Goal: Task Accomplishment & Management: Manage account settings

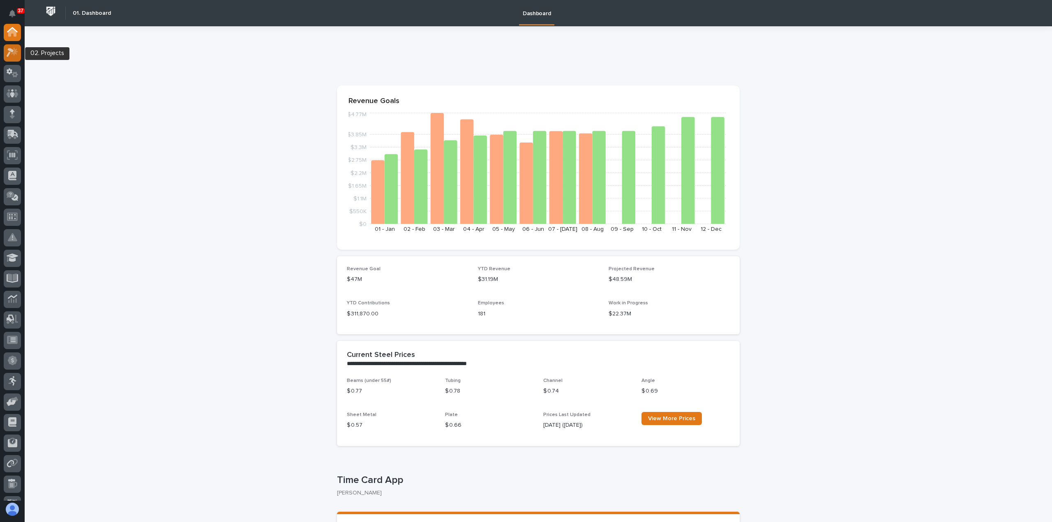
click at [13, 58] on div at bounding box center [12, 52] width 17 height 17
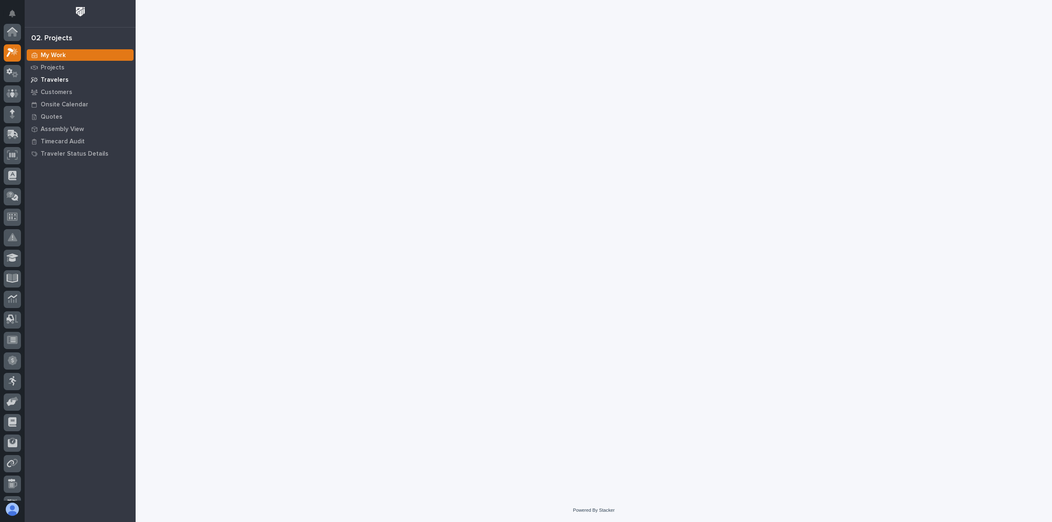
scroll to position [21, 0]
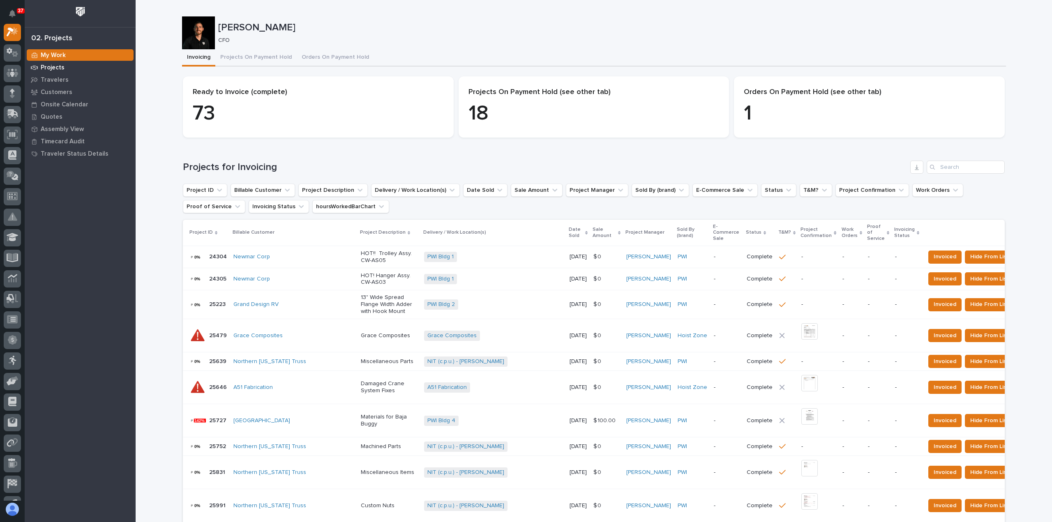
click at [48, 65] on p "Projects" at bounding box center [53, 67] width 24 height 7
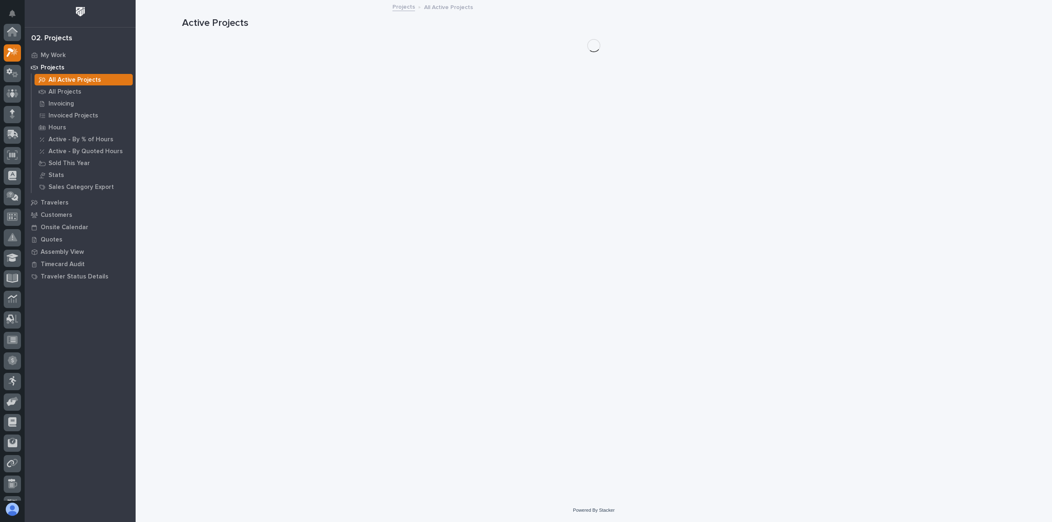
scroll to position [21, 0]
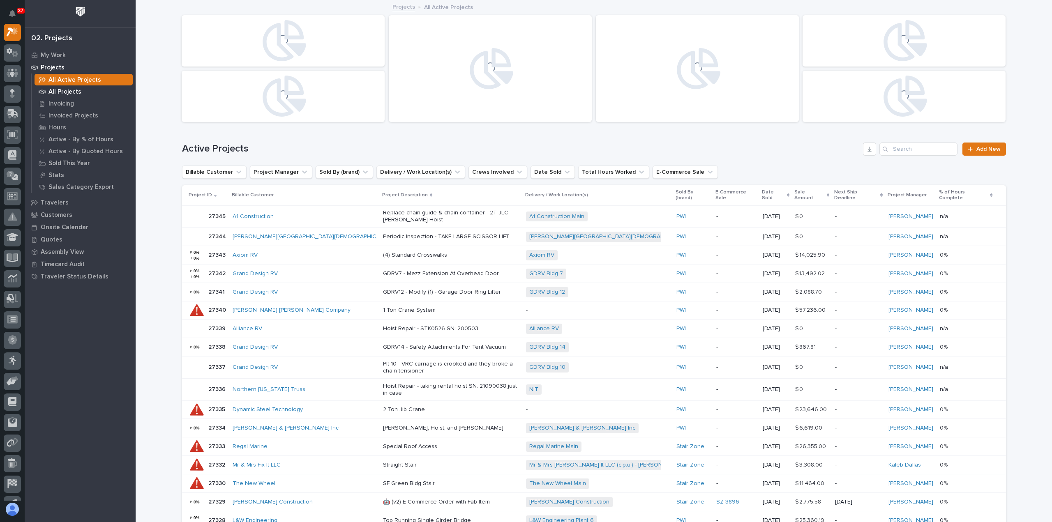
click at [64, 90] on p "All Projects" at bounding box center [64, 91] width 33 height 7
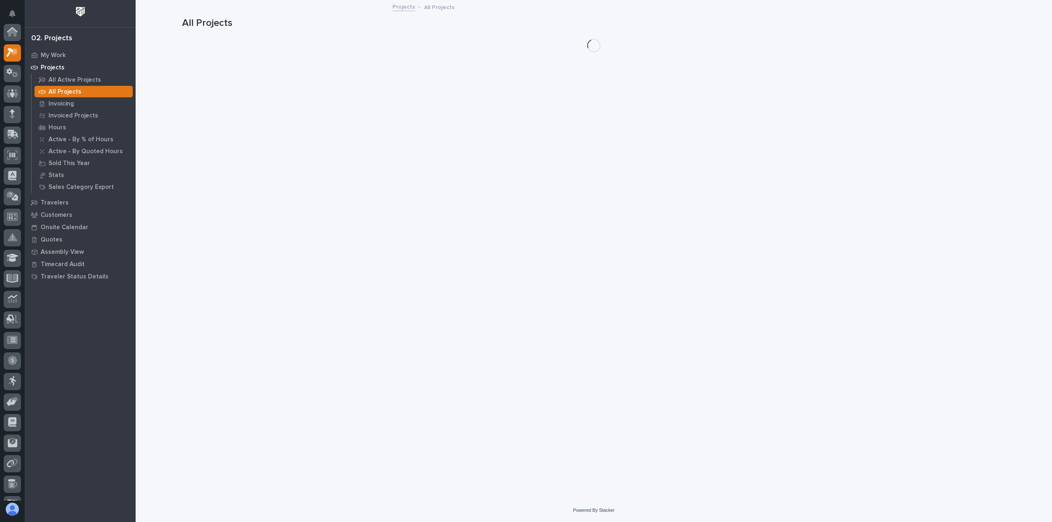
scroll to position [21, 0]
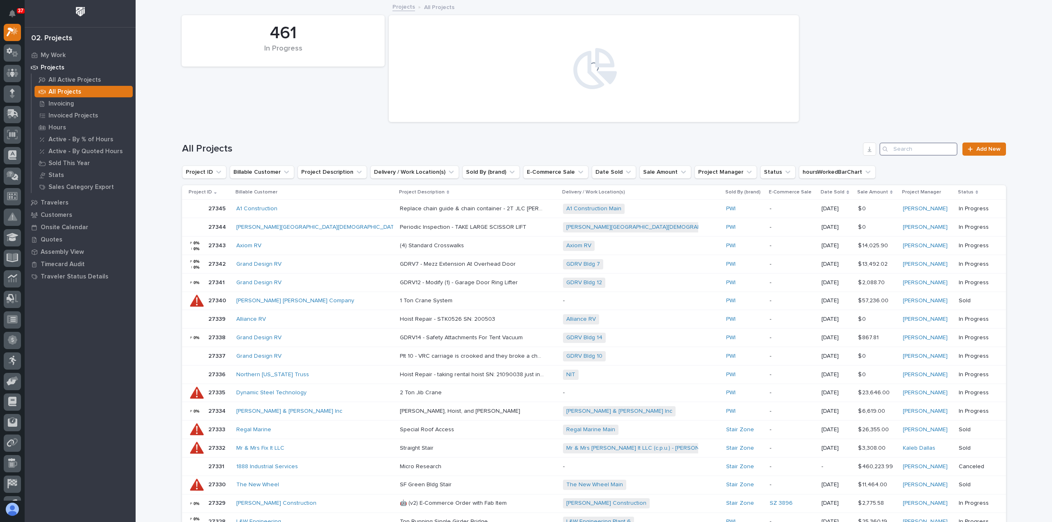
click at [917, 148] on input "Search" at bounding box center [918, 149] width 78 height 13
paste input "27243"
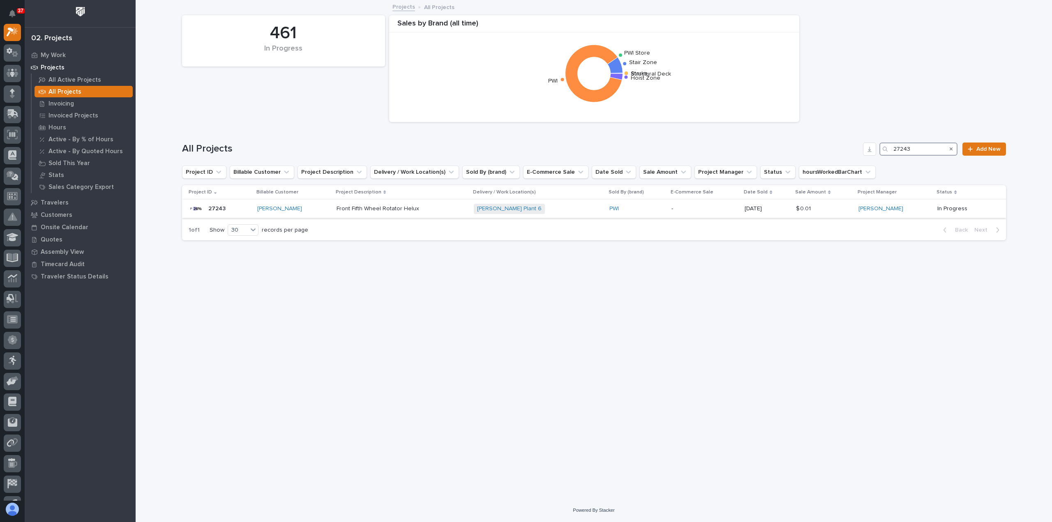
type input "27243"
click at [449, 210] on p at bounding box center [401, 208] width 131 height 7
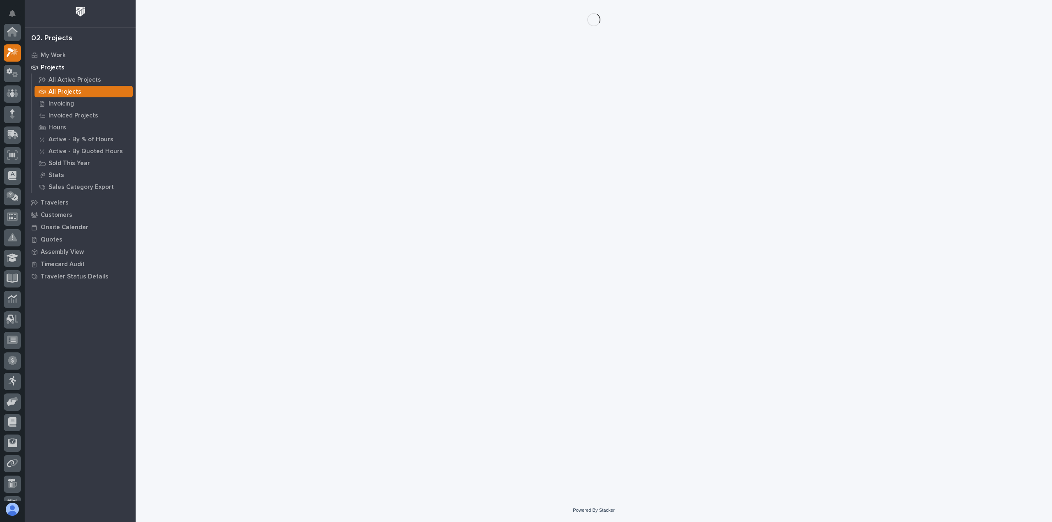
scroll to position [21, 0]
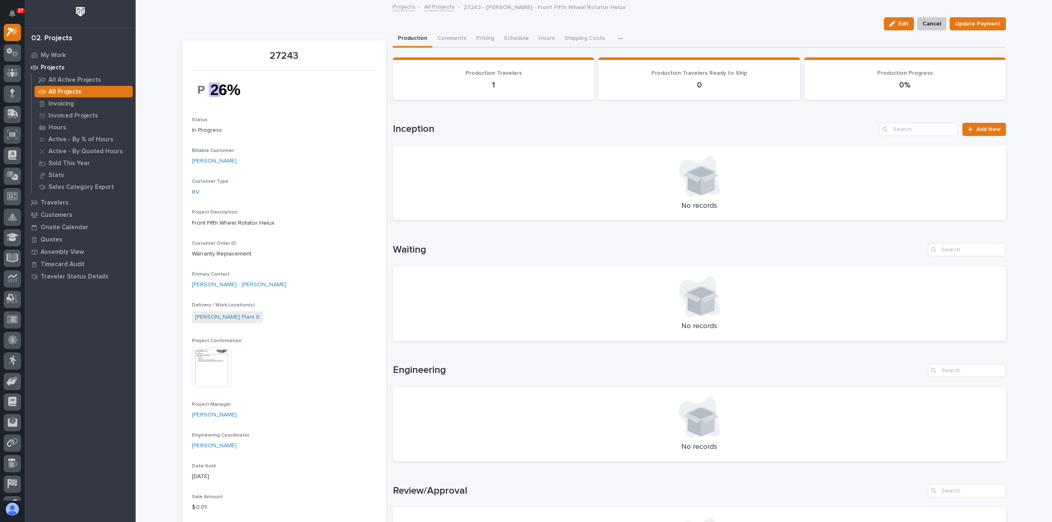
click at [192, 370] on img at bounding box center [211, 367] width 39 height 39
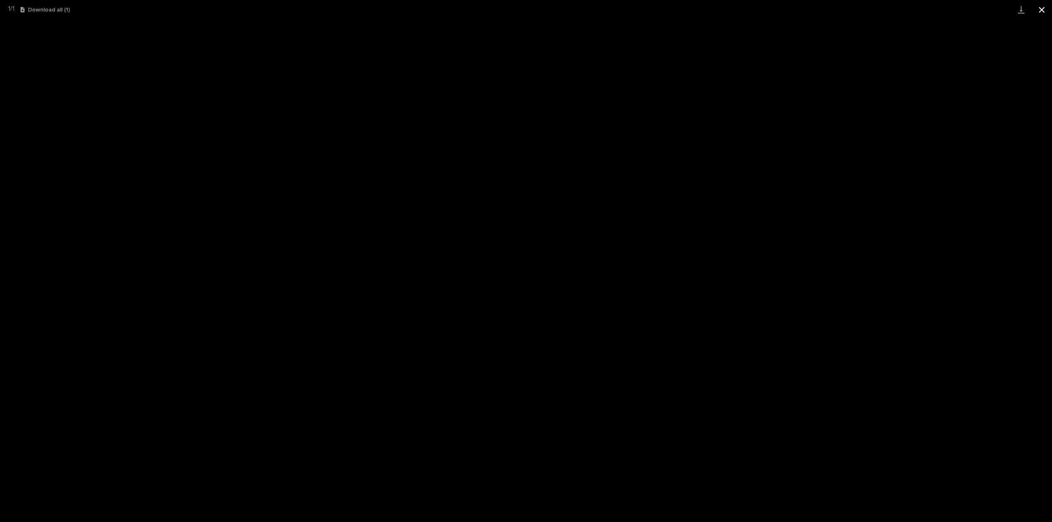
click at [1040, 14] on button "Close gallery" at bounding box center [1041, 9] width 21 height 19
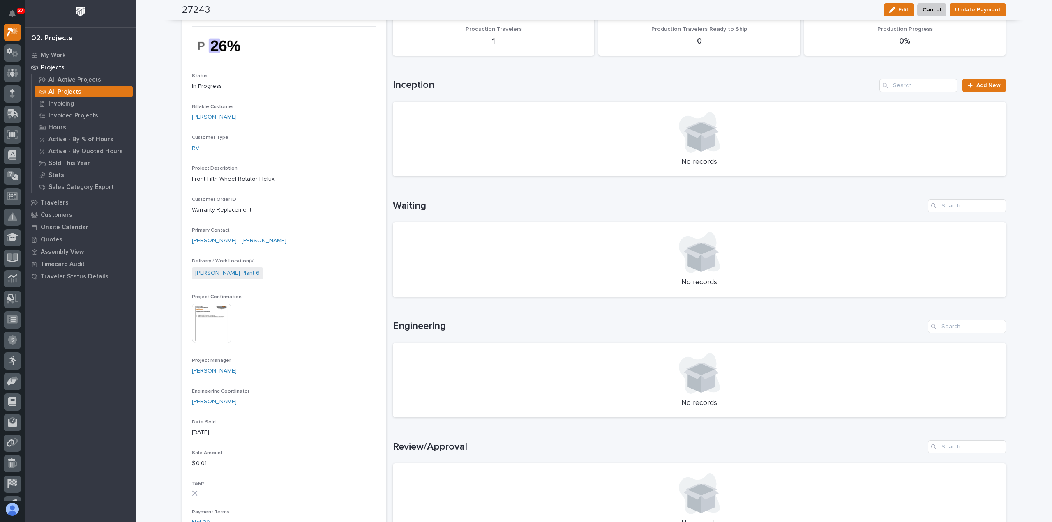
scroll to position [0, 0]
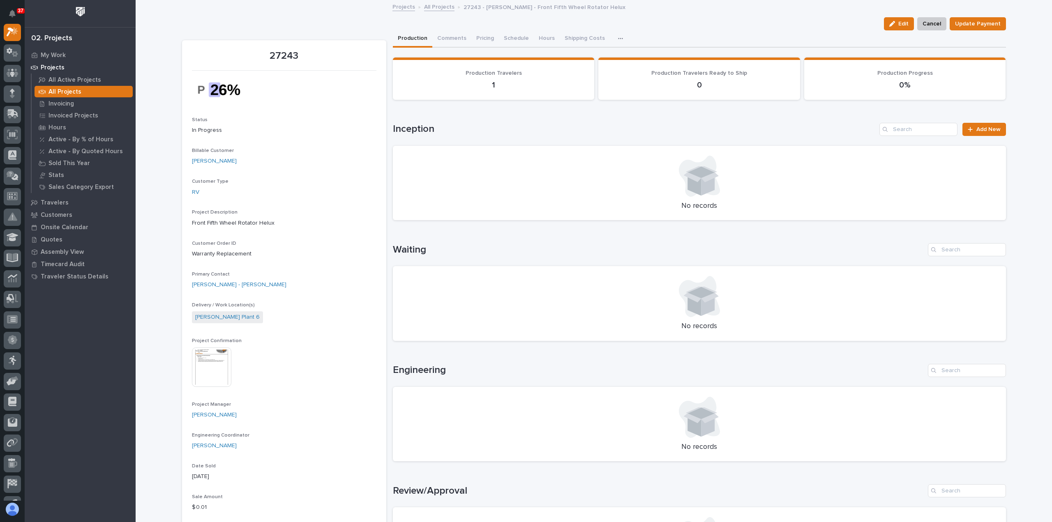
click at [440, 7] on link "All Projects" at bounding box center [439, 6] width 30 height 9
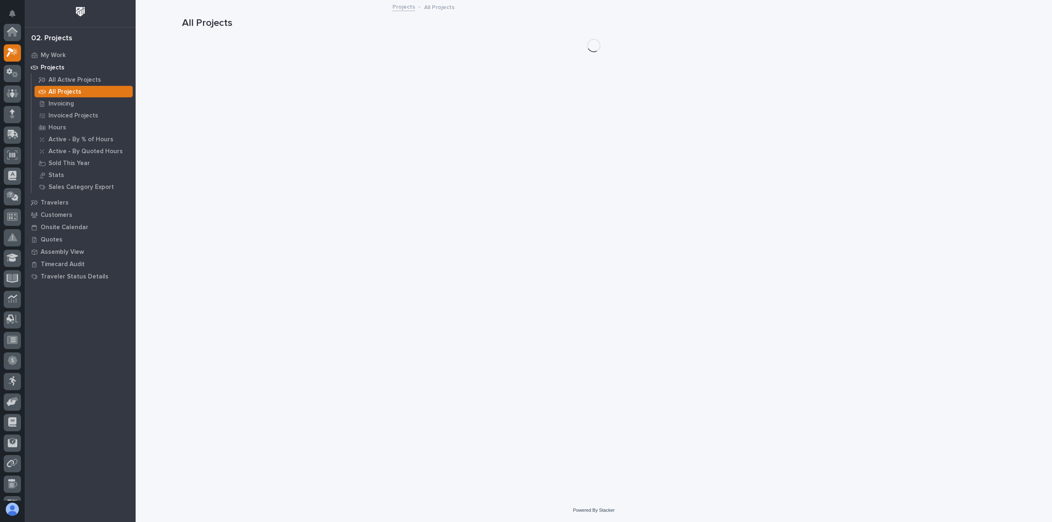
scroll to position [21, 0]
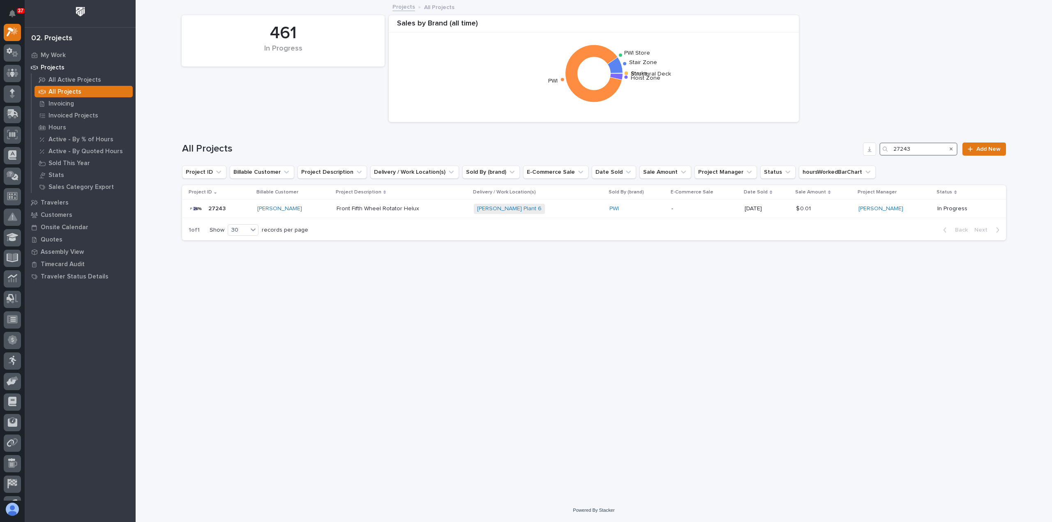
drag, startPoint x: 902, startPoint y: 146, endPoint x: 843, endPoint y: 142, distance: 58.9
click at [843, 143] on div "All Projects 27243 Add New" at bounding box center [594, 149] width 824 height 13
paste input "6407"
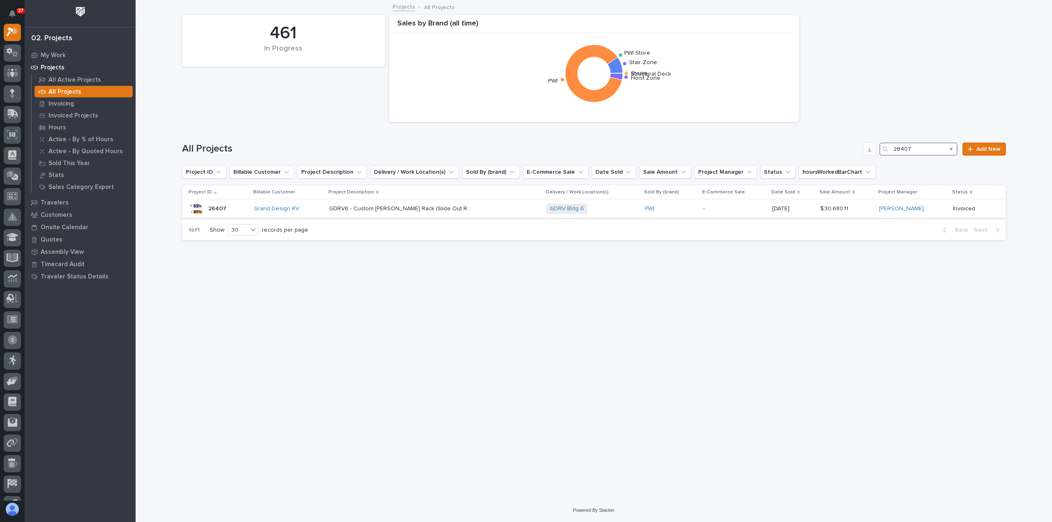
type input "26407"
click at [388, 205] on p "GDRV6 - Custom [PERSON_NAME] Rack (Slide Out Rolls)" at bounding box center [401, 208] width 145 height 9
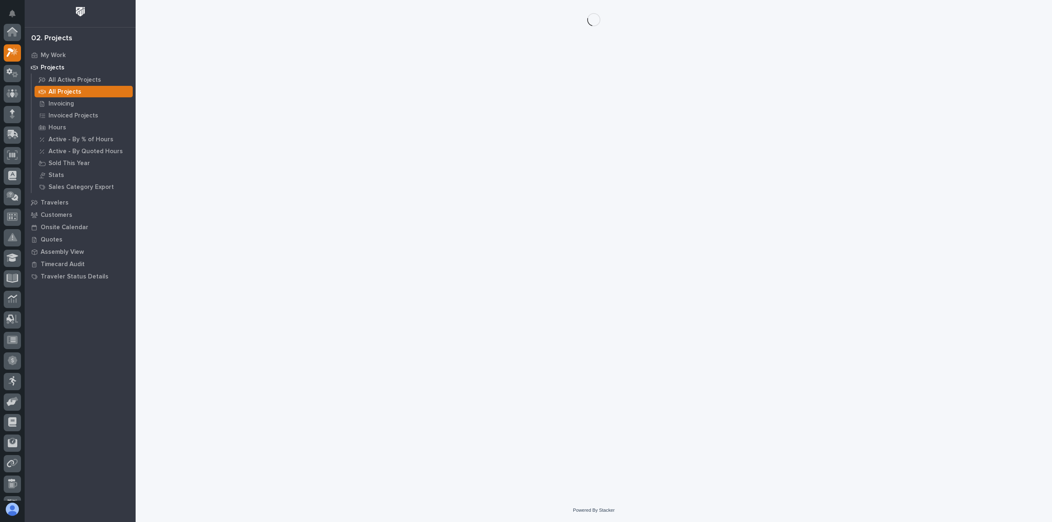
scroll to position [21, 0]
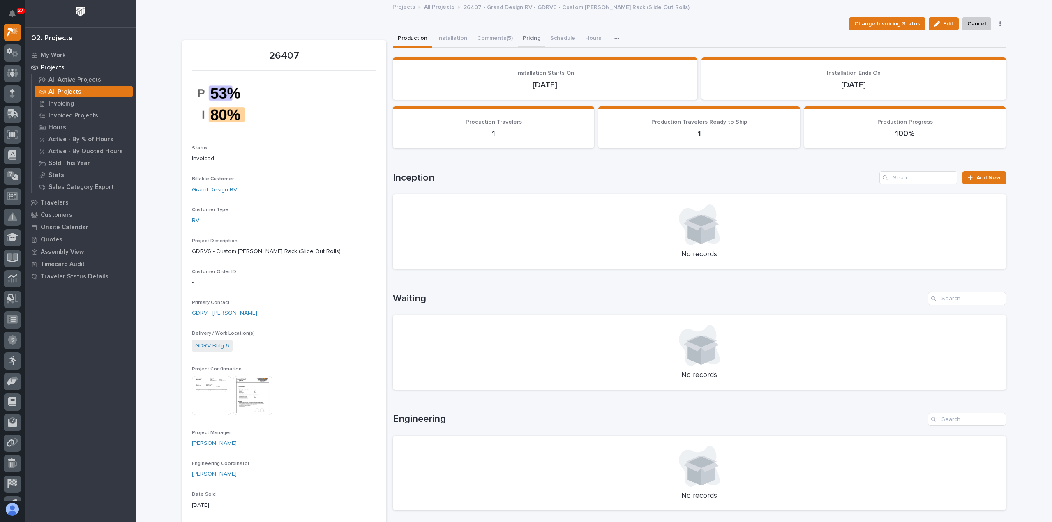
click at [525, 37] on button "Pricing" at bounding box center [532, 38] width 28 height 17
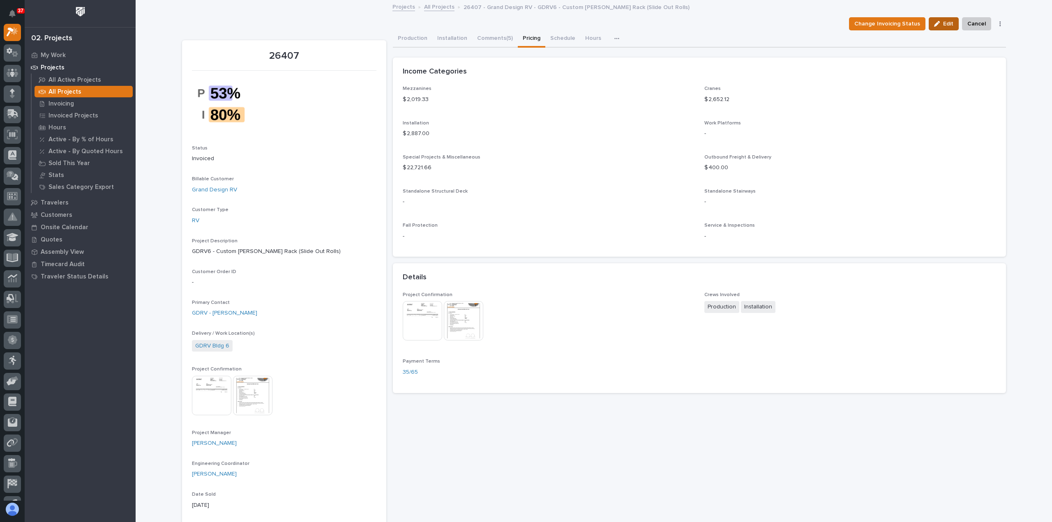
click at [944, 23] on span "Edit" at bounding box center [948, 23] width 10 height 7
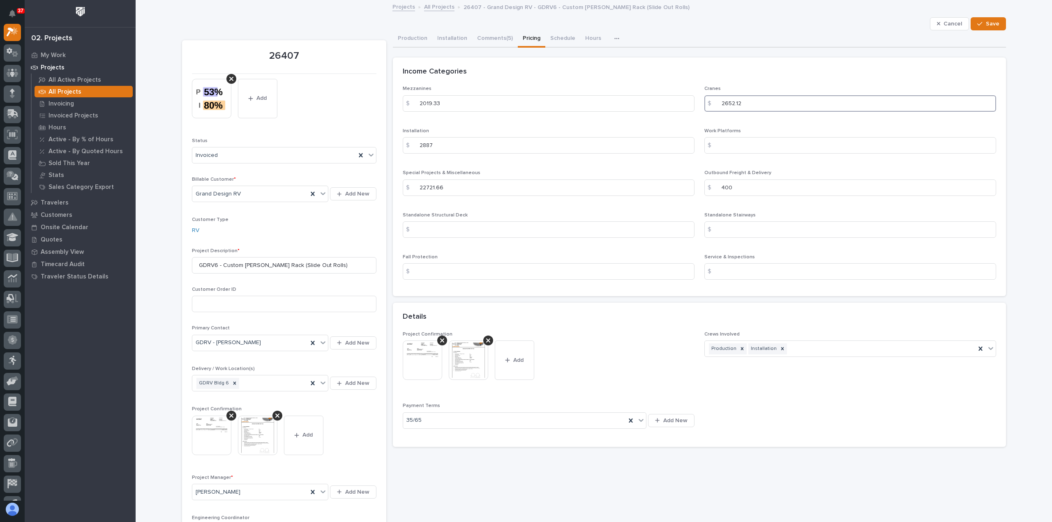
drag, startPoint x: 721, startPoint y: 101, endPoint x: 716, endPoint y: 101, distance: 4.5
click at [716, 101] on div "$ 2652.12" at bounding box center [850, 103] width 292 height 16
type input "5652.12"
click at [986, 26] on span "Save" at bounding box center [993, 23] width 14 height 7
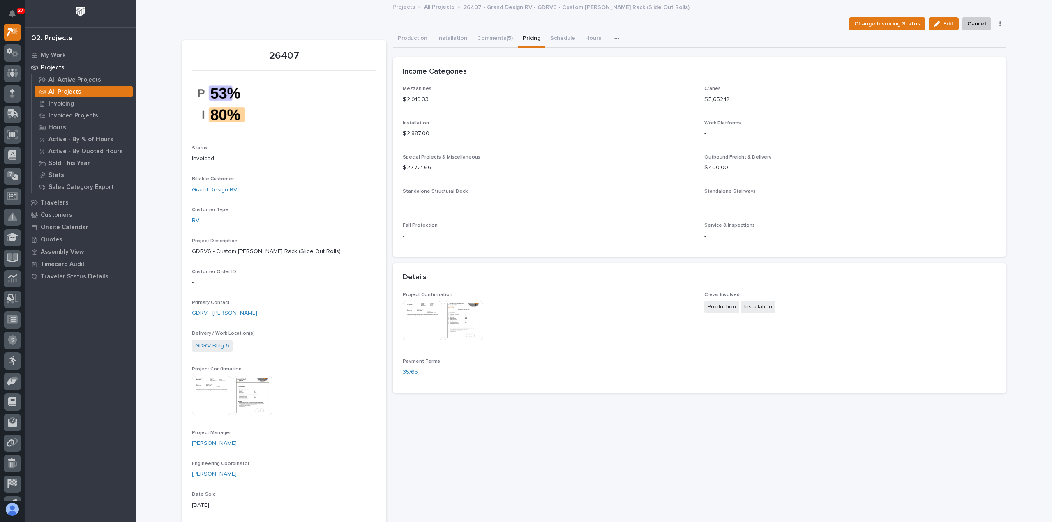
click at [433, 5] on link "All Projects" at bounding box center [439, 6] width 30 height 9
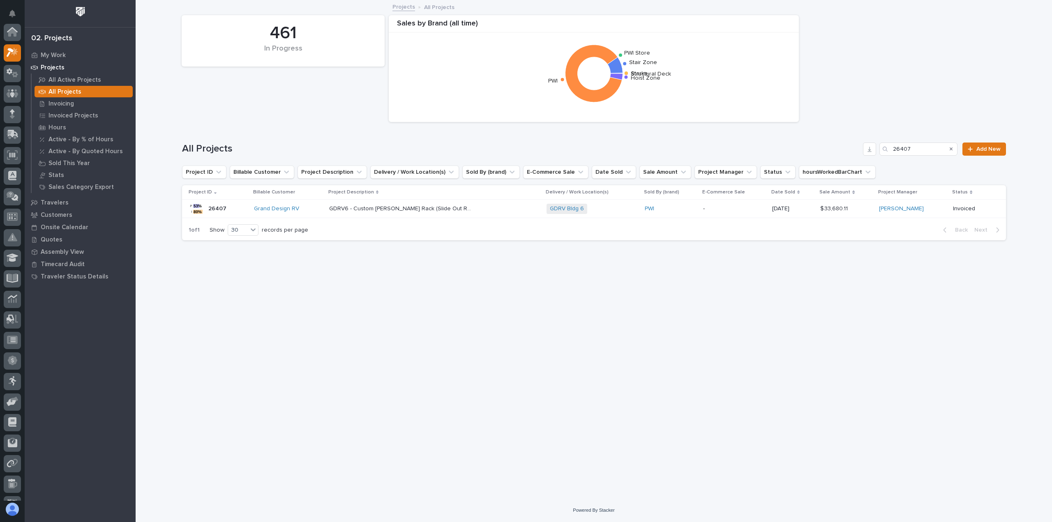
scroll to position [21, 0]
drag, startPoint x: 923, startPoint y: 147, endPoint x: 754, endPoint y: 145, distance: 169.3
click at [756, 143] on div "All Projects 26407 Add New" at bounding box center [594, 149] width 824 height 13
paste input "323"
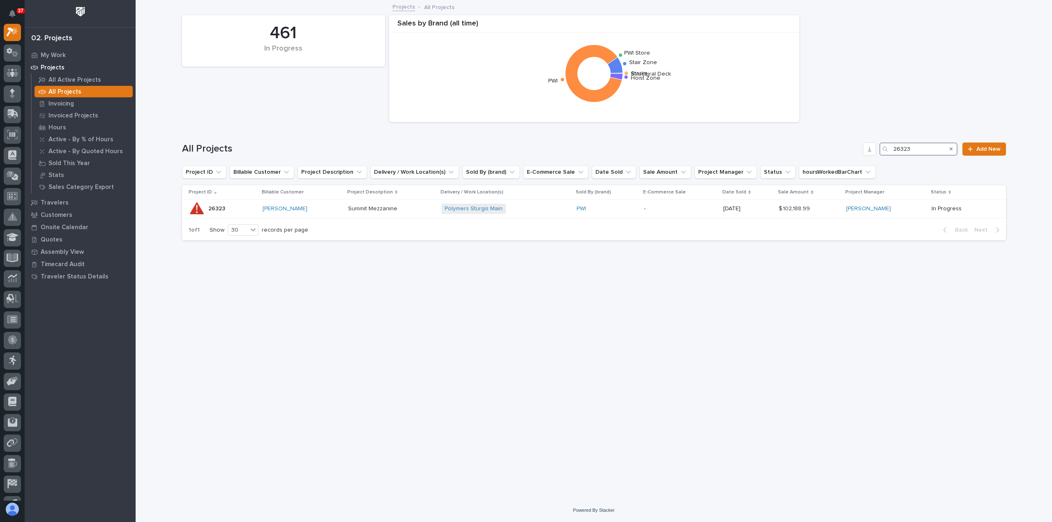
type input "26323"
drag, startPoint x: 921, startPoint y: 147, endPoint x: 835, endPoint y: 144, distance: 86.4
click at [835, 144] on div "All Projects 26323 Add New" at bounding box center [594, 149] width 824 height 13
click at [629, 206] on div "PWI" at bounding box center [606, 208] width 60 height 7
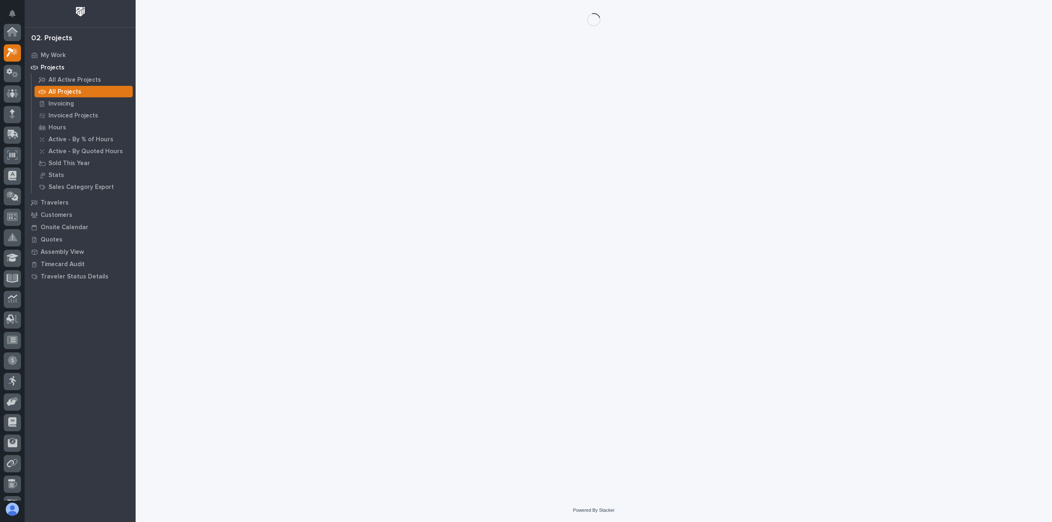
scroll to position [21, 0]
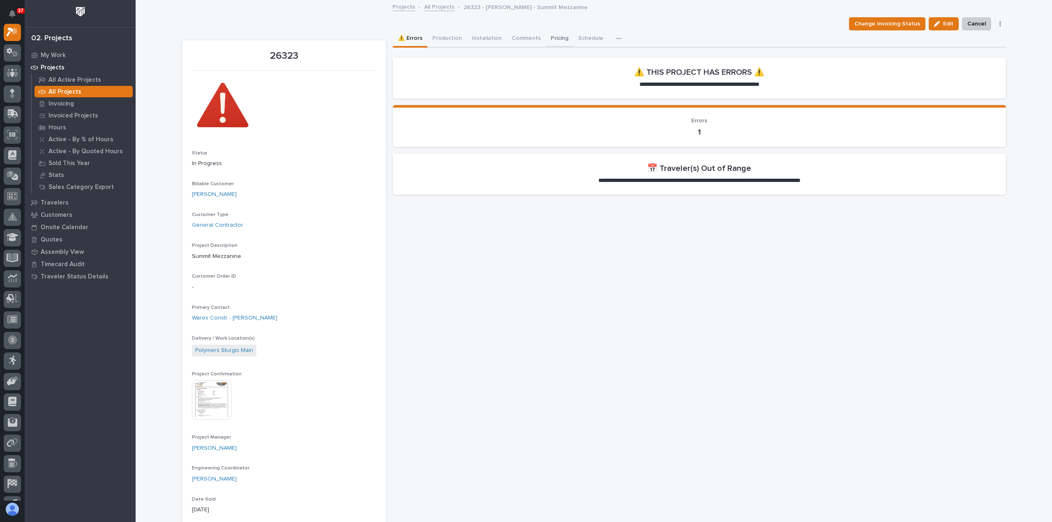
click at [558, 41] on button "Pricing" at bounding box center [560, 38] width 28 height 17
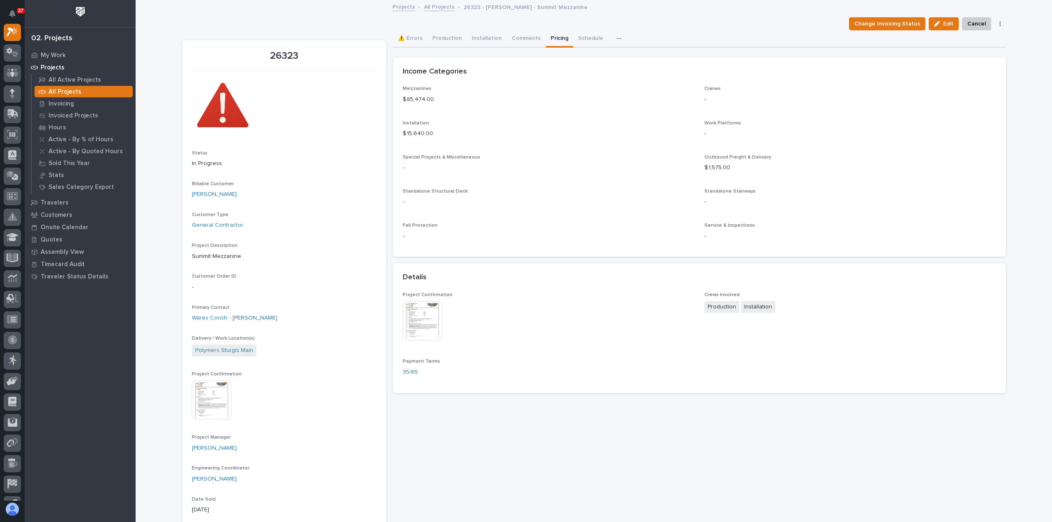
click at [439, 4] on link "All Projects" at bounding box center [439, 6] width 30 height 9
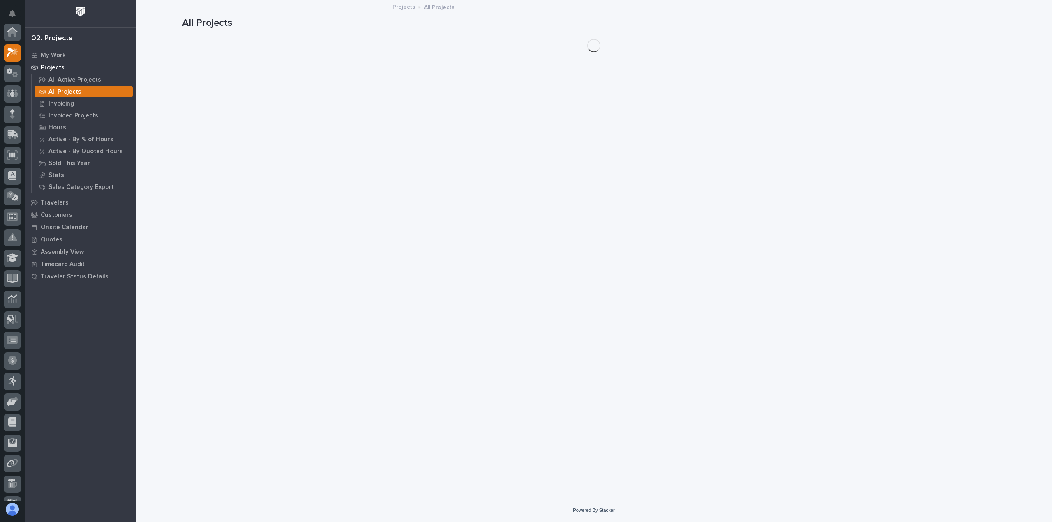
scroll to position [21, 0]
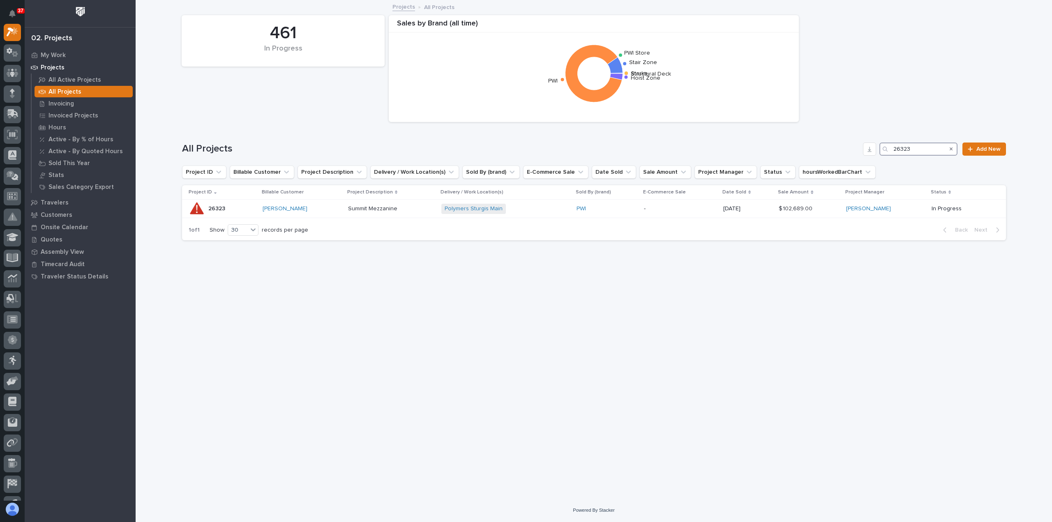
click at [915, 149] on input "26323" at bounding box center [918, 149] width 78 height 13
drag, startPoint x: 918, startPoint y: 149, endPoint x: 831, endPoint y: 146, distance: 87.2
click at [832, 146] on div "All Projects 26323 Add New" at bounding box center [594, 149] width 824 height 13
paste input "441"
type input "26441"
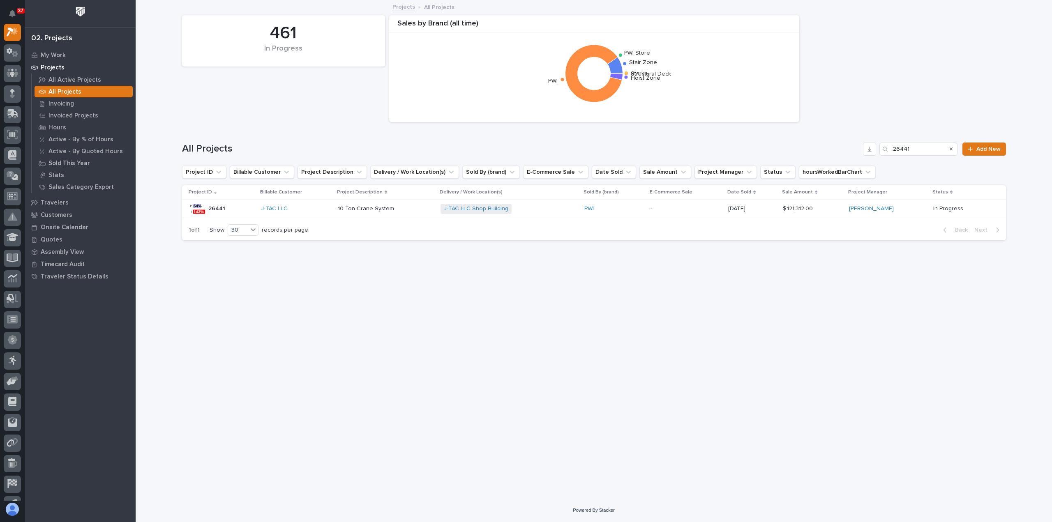
click at [626, 212] on div "PWI" at bounding box center [613, 209] width 59 height 14
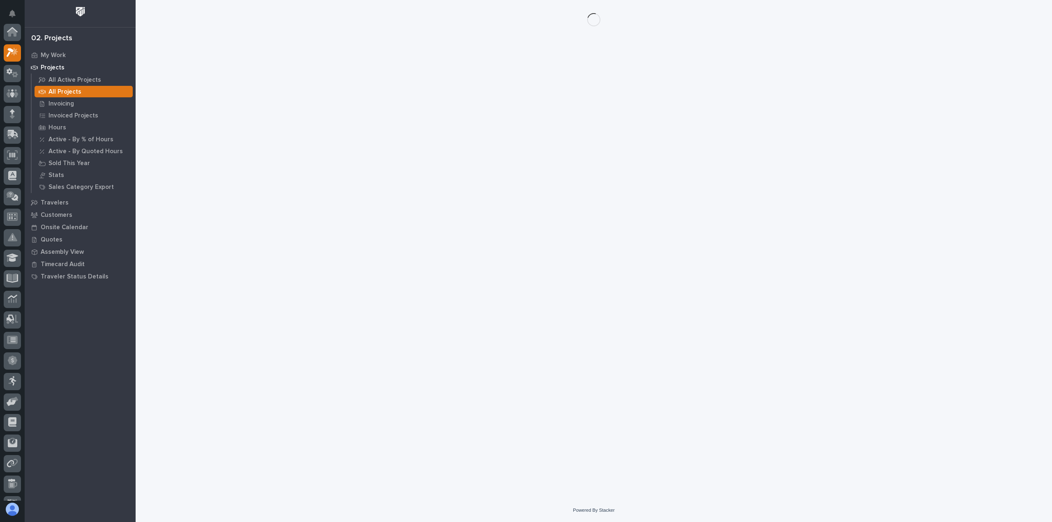
scroll to position [21, 0]
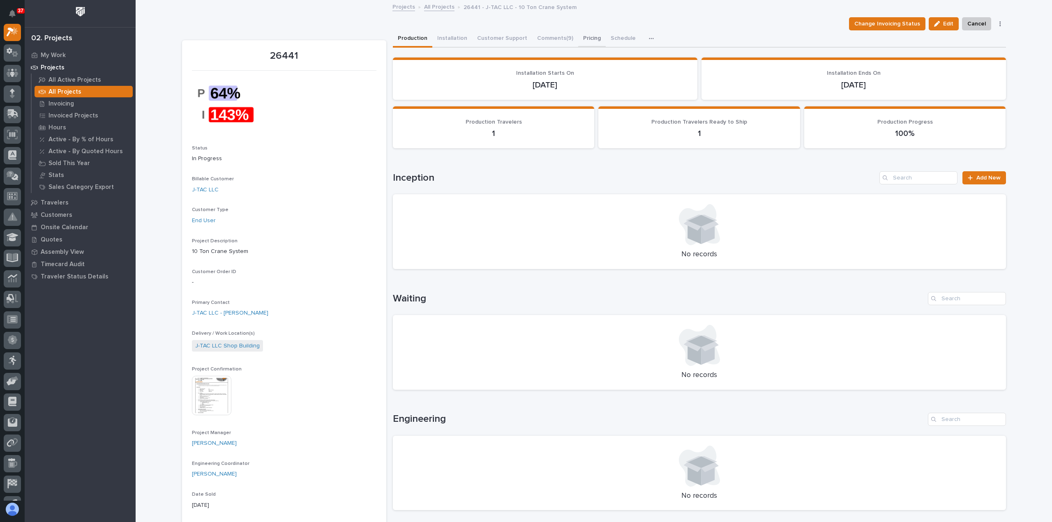
click at [585, 37] on button "Pricing" at bounding box center [592, 38] width 28 height 17
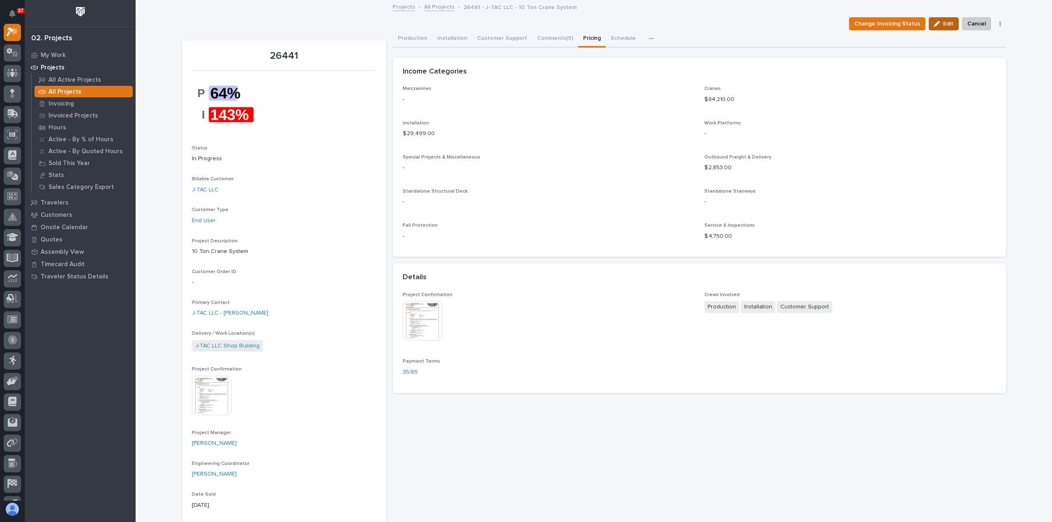
click at [940, 25] on div "button" at bounding box center [938, 24] width 9 height 6
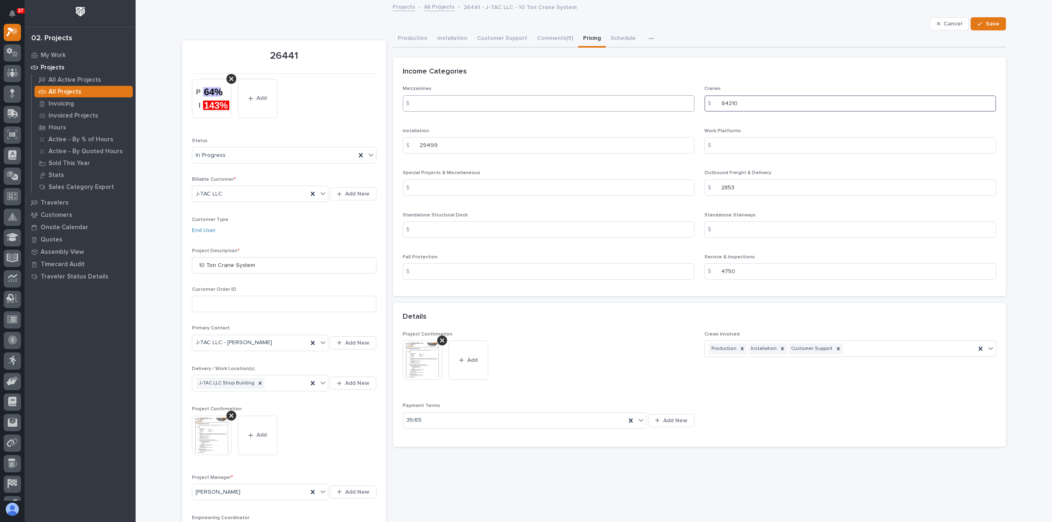
drag, startPoint x: 747, startPoint y: 104, endPoint x: 418, endPoint y: 103, distance: 328.7
click at [446, 105] on div "Mezzanines $ Cranes $ 84210 Installation $ 29499 Work Platforms $ Special Proje…" at bounding box center [699, 186] width 593 height 200
type input "97809"
click at [979, 26] on icon "button" at bounding box center [979, 24] width 5 height 6
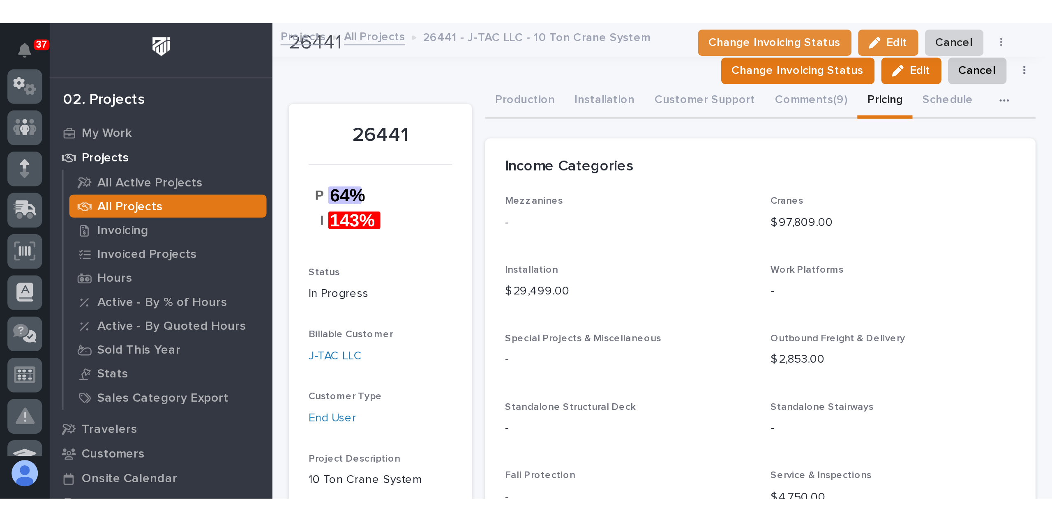
scroll to position [21, 0]
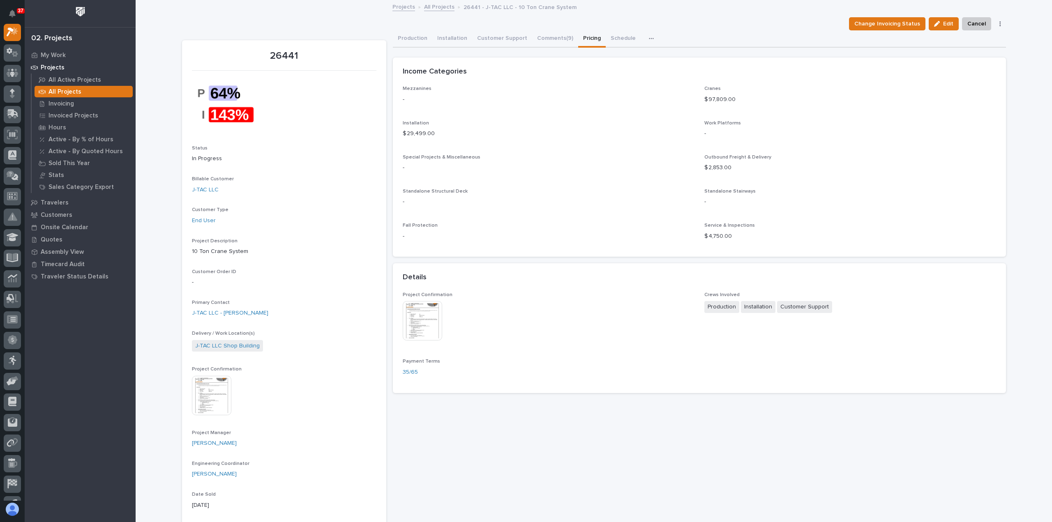
click at [435, 10] on link "All Projects" at bounding box center [439, 6] width 30 height 9
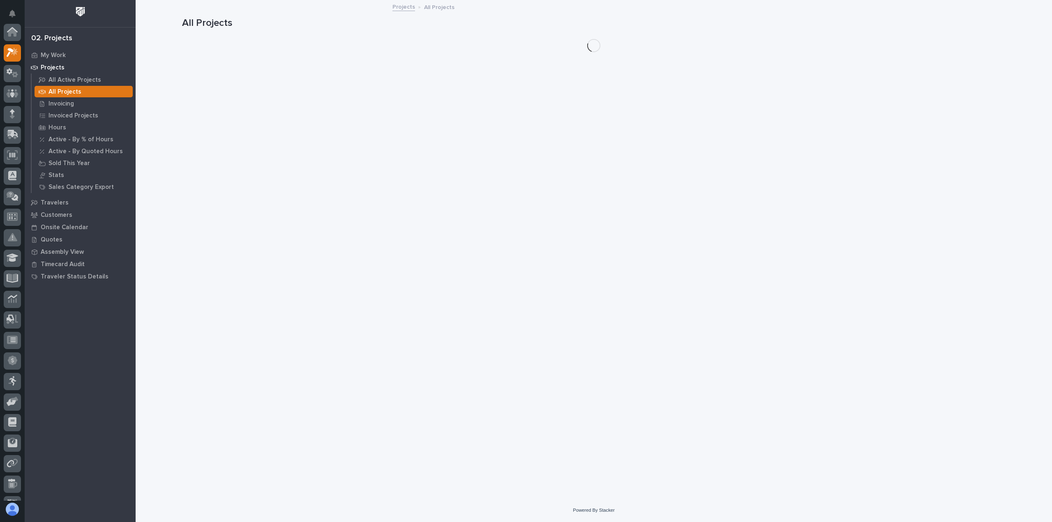
scroll to position [21, 0]
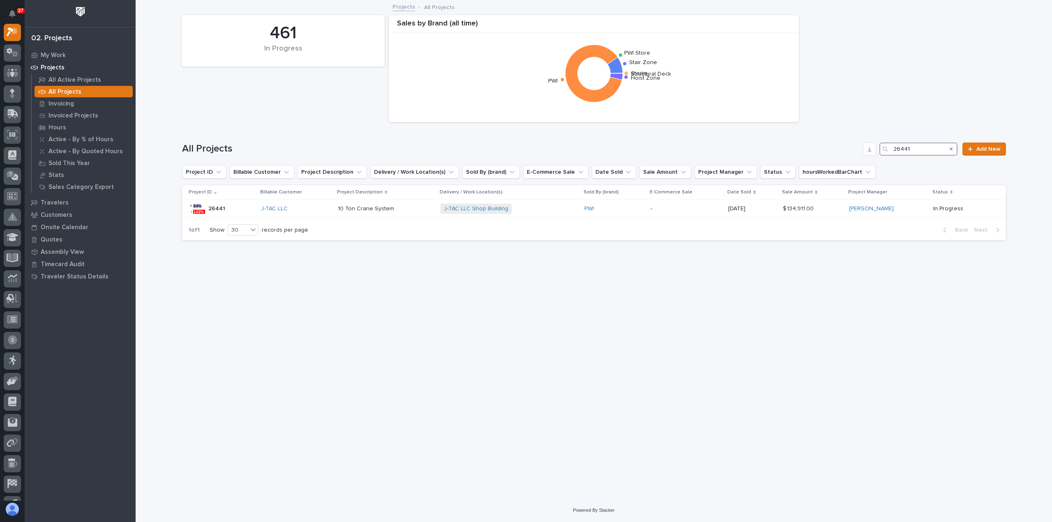
drag, startPoint x: 917, startPoint y: 150, endPoint x: 862, endPoint y: 147, distance: 56.0
click at [862, 147] on div "All Projects 26441 Add New" at bounding box center [594, 149] width 824 height 13
paste input "323"
drag, startPoint x: 924, startPoint y: 152, endPoint x: 835, endPoint y: 153, distance: 88.3
click at [850, 148] on div "All Projects 26323 Add New" at bounding box center [594, 149] width 824 height 13
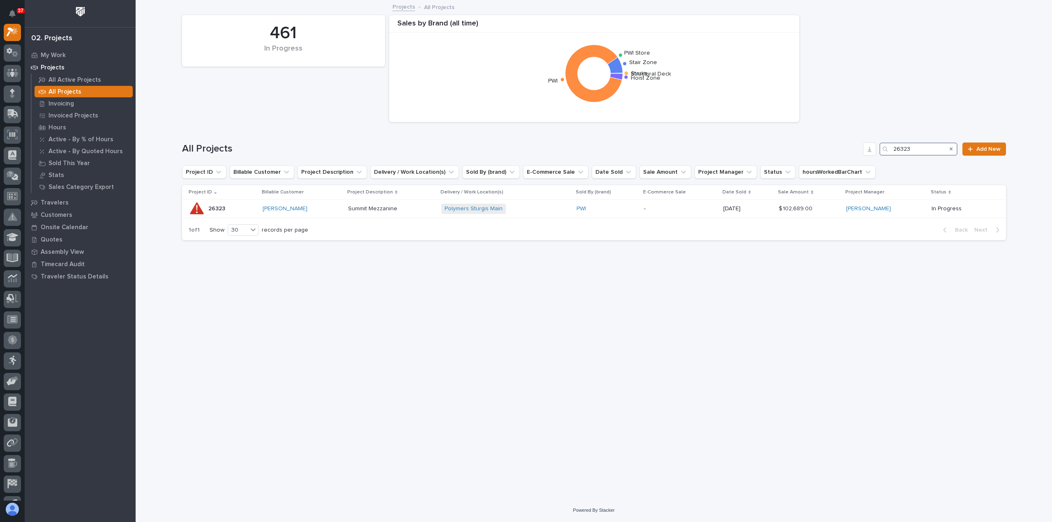
paste input "4744"
type input "24744"
click at [527, 212] on div "[PERSON_NAME] Plant 7 + 0" at bounding box center [532, 209] width 128 height 10
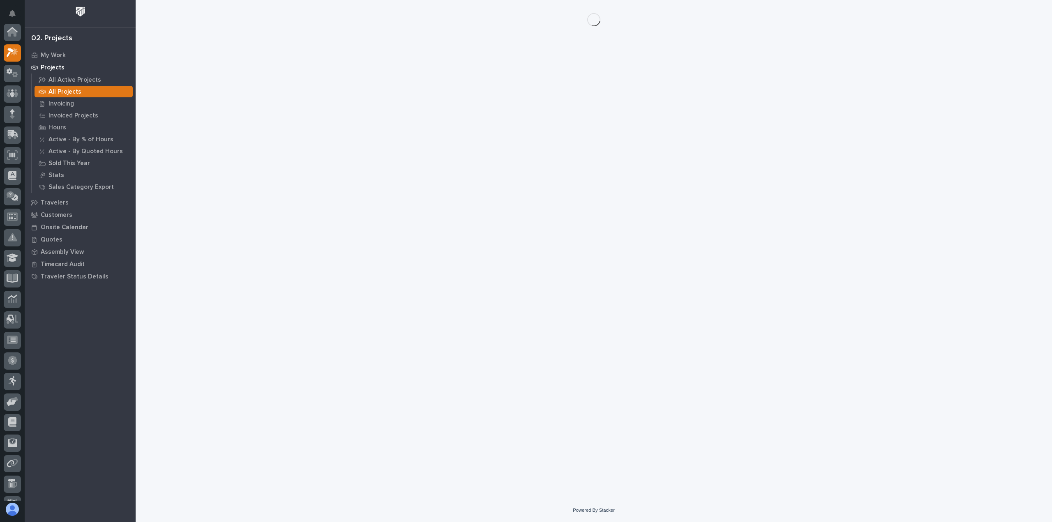
scroll to position [21, 0]
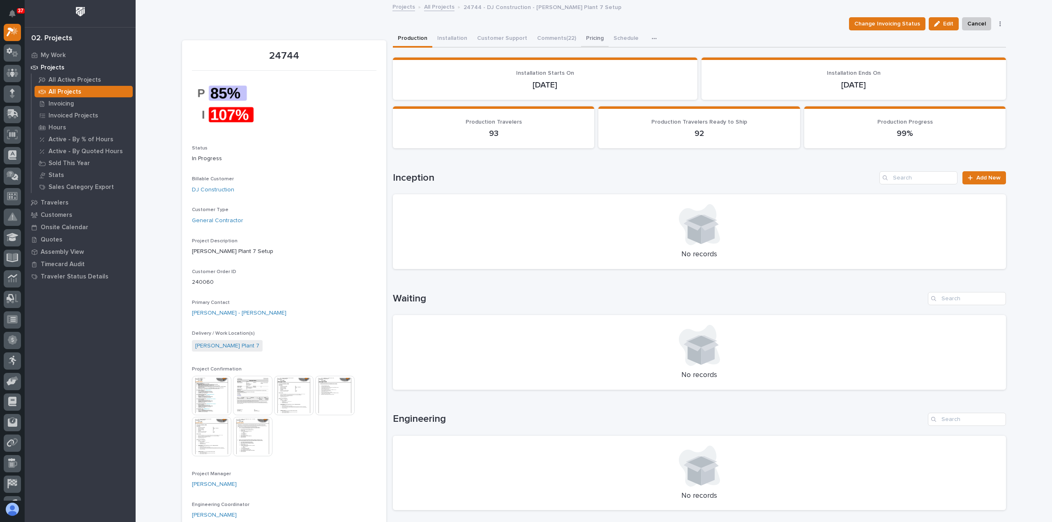
click at [588, 36] on button "Pricing" at bounding box center [595, 38] width 28 height 17
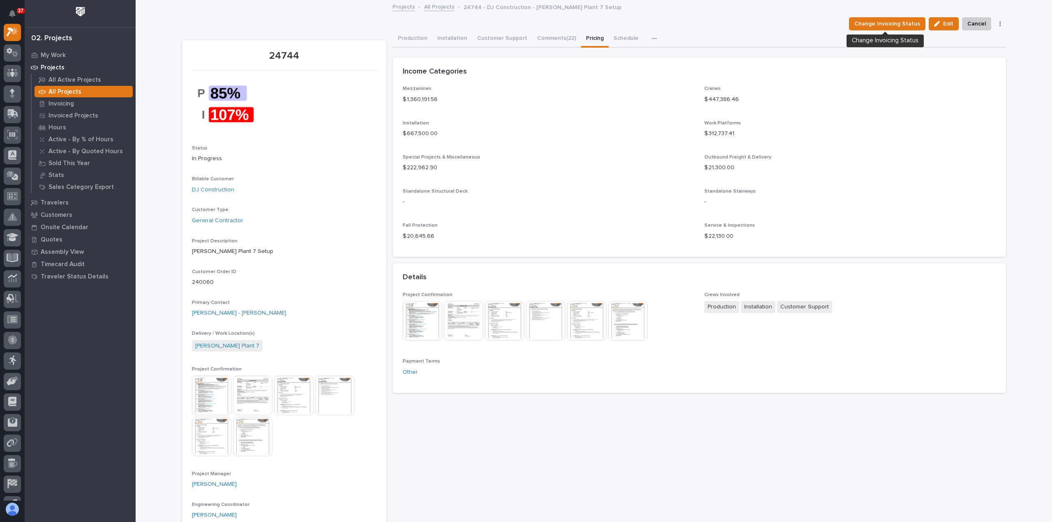
drag, startPoint x: 945, startPoint y: 25, endPoint x: 906, endPoint y: 51, distance: 47.1
click at [945, 25] on span "Edit" at bounding box center [948, 23] width 10 height 7
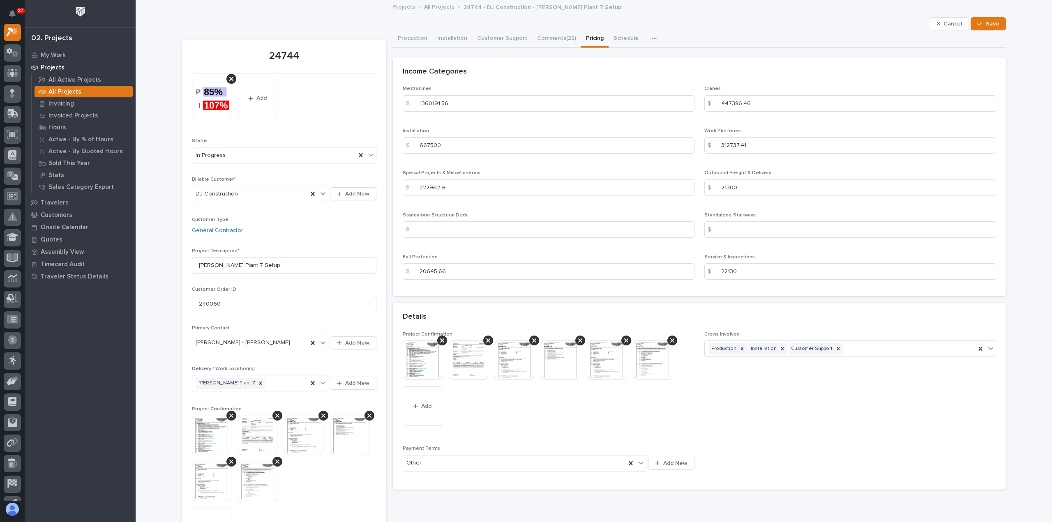
click at [926, 25] on div "Cancel Save" at bounding box center [594, 23] width 824 height 13
click at [931, 24] on button "Cancel" at bounding box center [949, 23] width 39 height 13
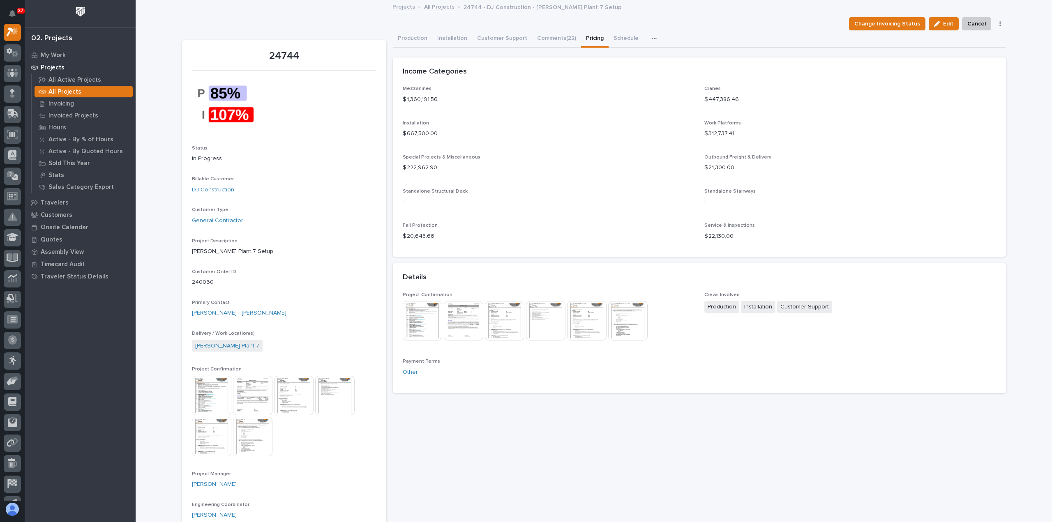
click at [750, 30] on div "Production Installation Customer Support Comments (22) Pricing Schedule Hours P…" at bounding box center [699, 38] width 613 height 17
click at [945, 25] on span "Edit" at bounding box center [948, 23] width 10 height 7
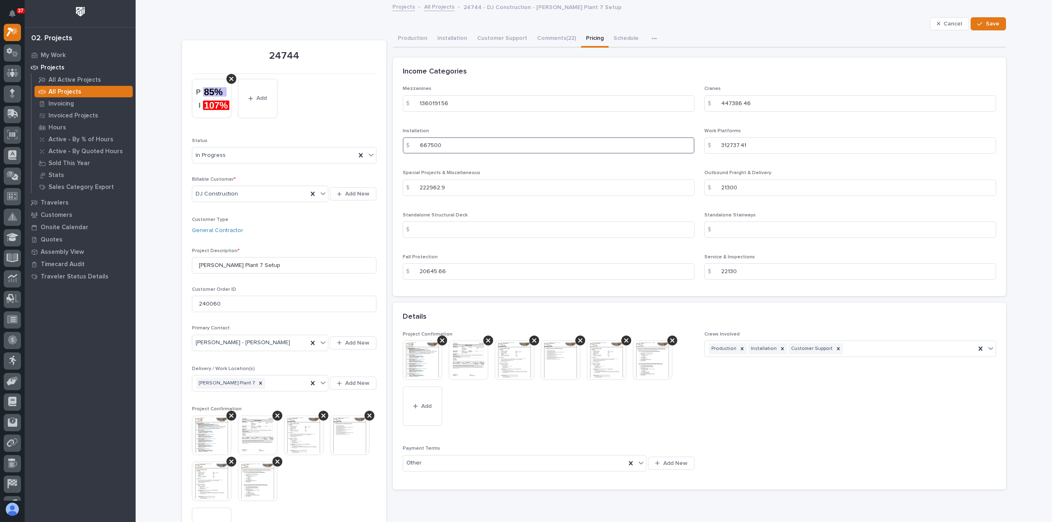
drag, startPoint x: 516, startPoint y: 145, endPoint x: 293, endPoint y: 130, distance: 223.6
paste input "740738."
type input "740738.00"
click at [990, 22] on span "Save" at bounding box center [993, 23] width 14 height 7
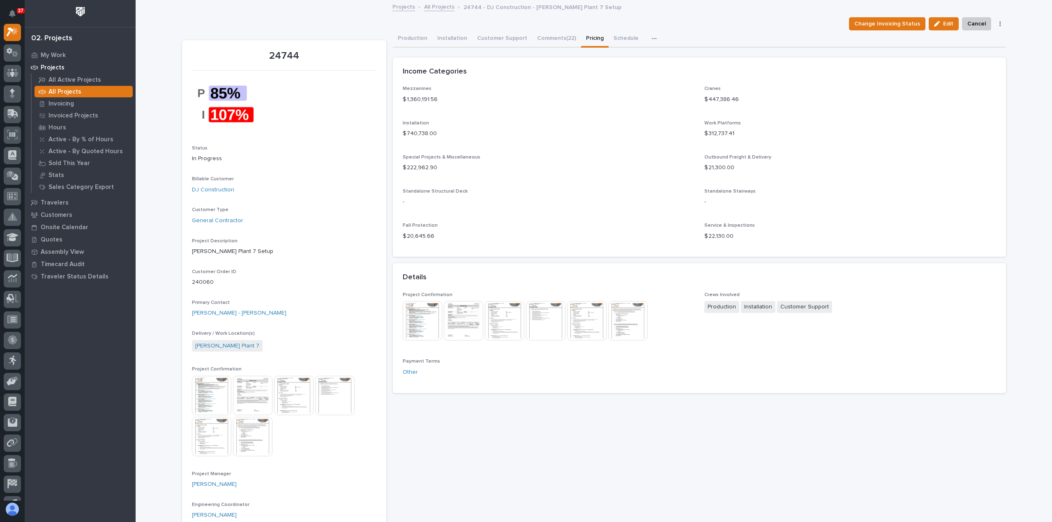
click at [430, 12] on div "Projects All Projects 24744 - DJ Construction - [PERSON_NAME][GEOGRAPHIC_DATA] …" at bounding box center [593, 8] width 411 height 12
click at [431, 7] on link "All Projects" at bounding box center [439, 6] width 30 height 9
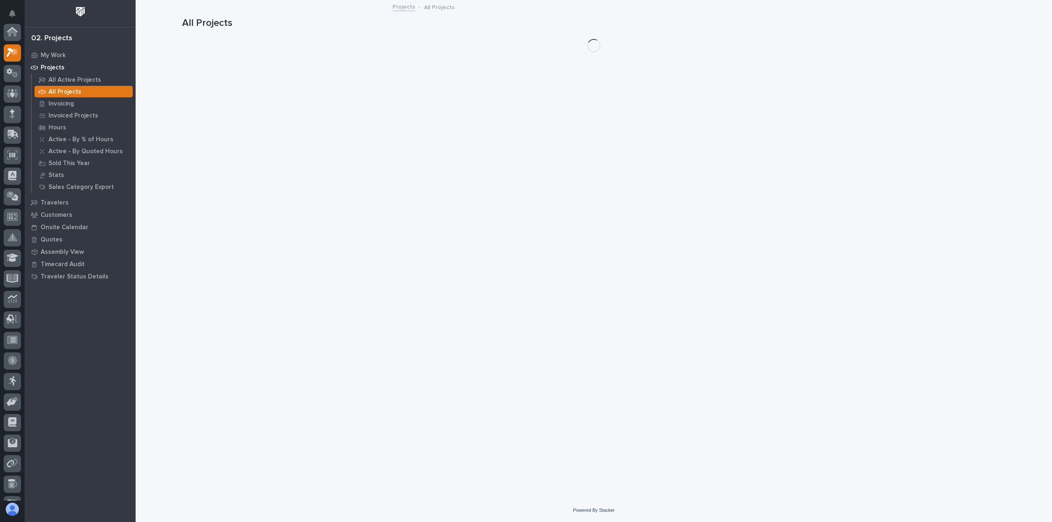
scroll to position [21, 0]
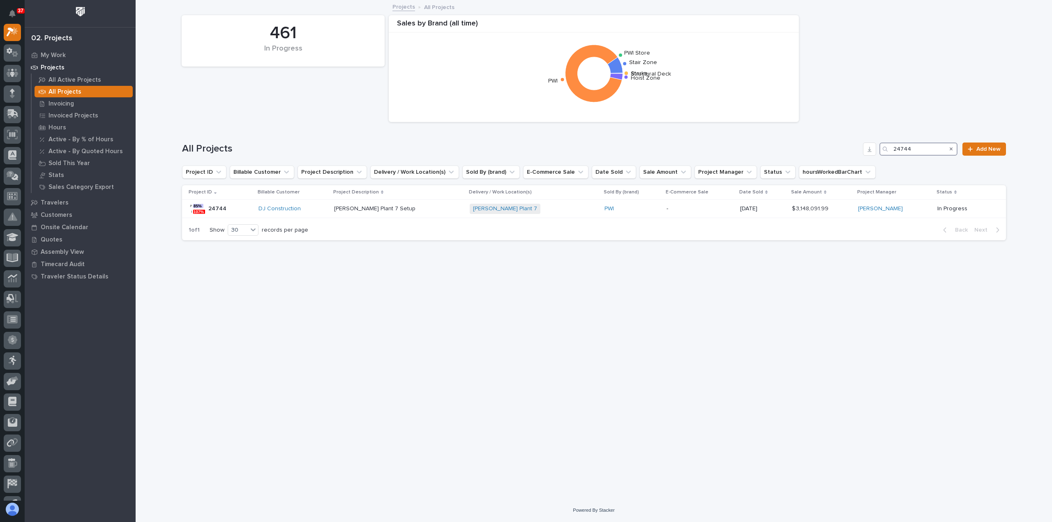
drag, startPoint x: 917, startPoint y: 147, endPoint x: 820, endPoint y: 143, distance: 96.7
click at [820, 143] on div "All Projects 24744 Add New" at bounding box center [594, 149] width 824 height 13
paste input "723"
type input "27234"
click at [524, 210] on div "Sarens [GEOGRAPHIC_DATA] + 0" at bounding box center [541, 209] width 144 height 10
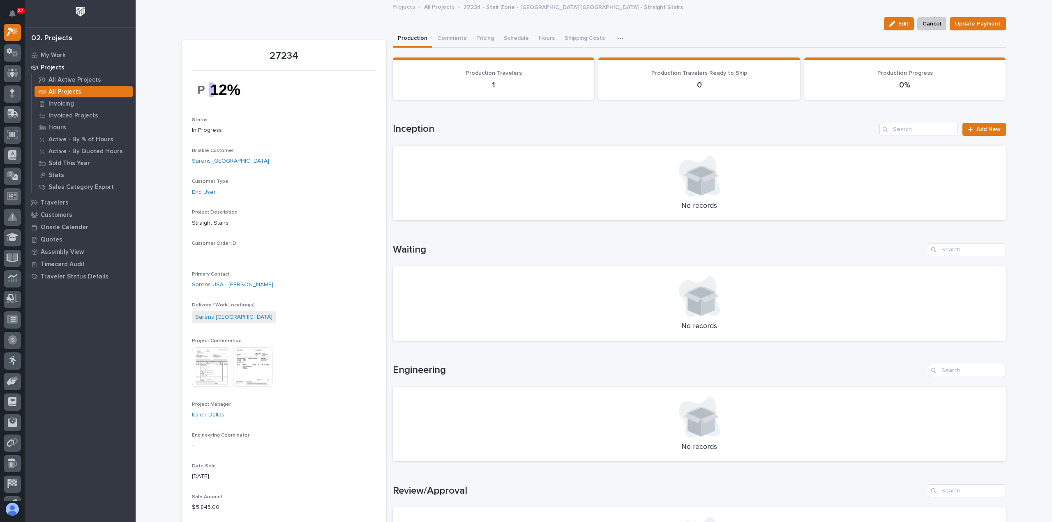
click at [435, 9] on link "All Projects" at bounding box center [439, 6] width 30 height 9
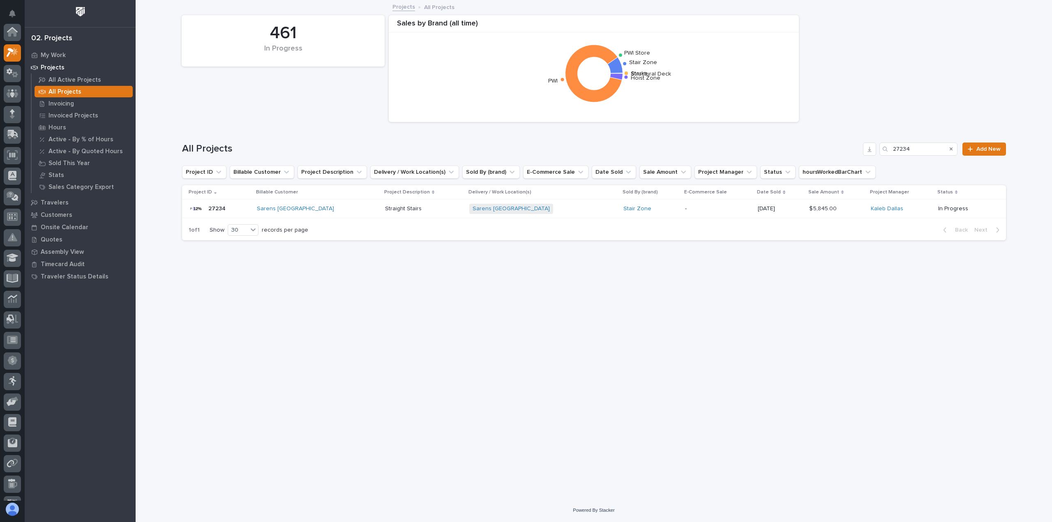
scroll to position [21, 0]
drag, startPoint x: 920, startPoint y: 151, endPoint x: 854, endPoint y: 144, distance: 66.9
click at [855, 144] on div "All Projects 27234 Add New" at bounding box center [594, 149] width 824 height 13
paste input "6413"
type input "26413"
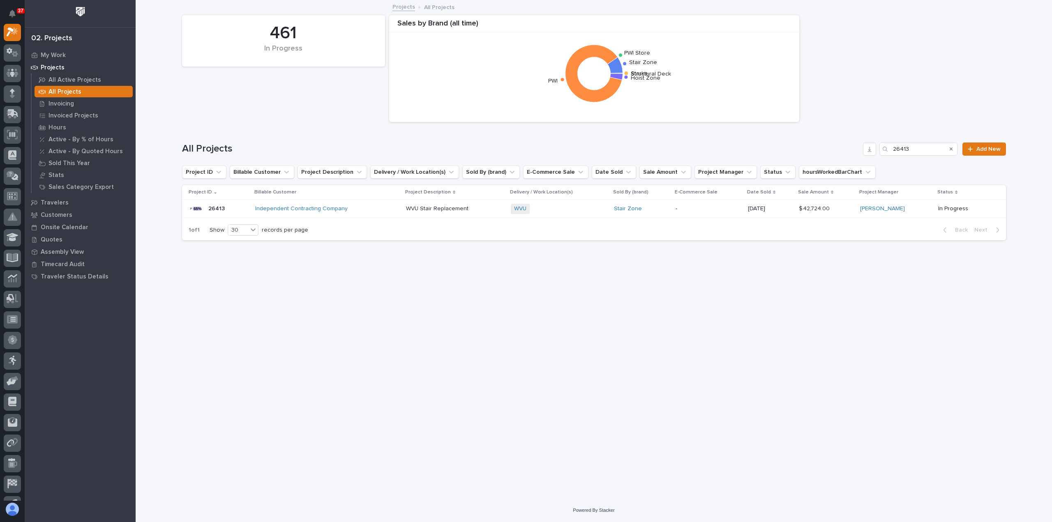
click at [469, 215] on div "WVU Stair Replacement WVU Stair Replacement" at bounding box center [455, 209] width 99 height 14
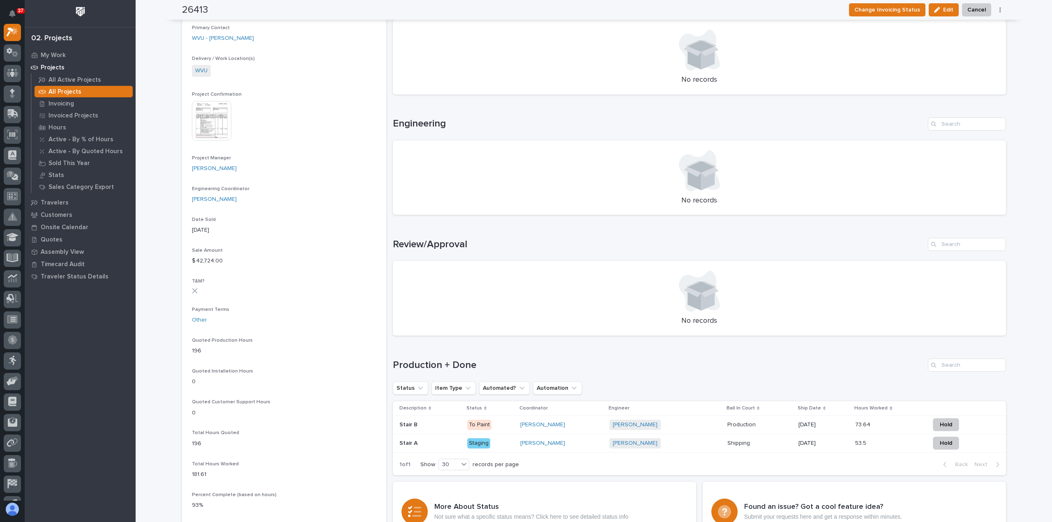
scroll to position [493, 0]
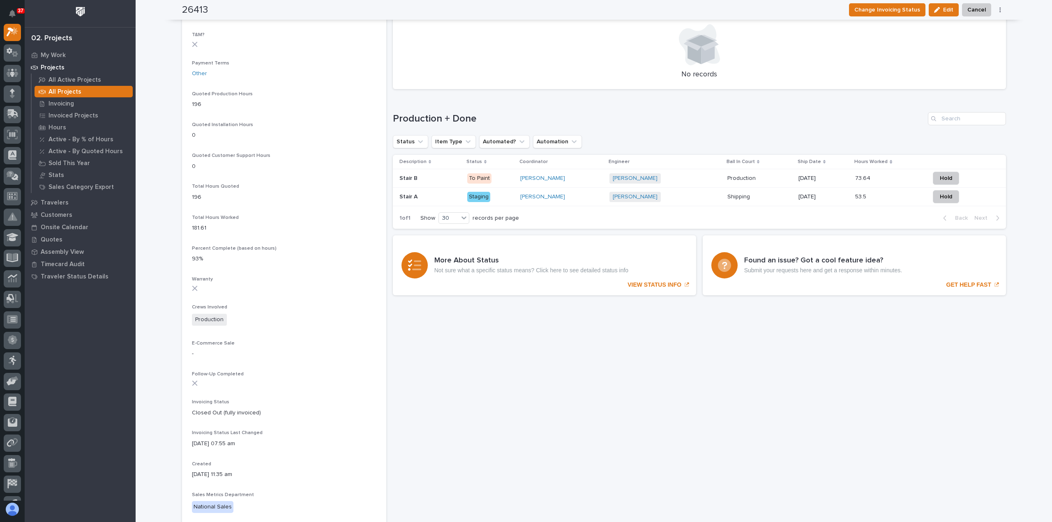
click at [583, 180] on div "[PERSON_NAME]" at bounding box center [561, 178] width 82 height 7
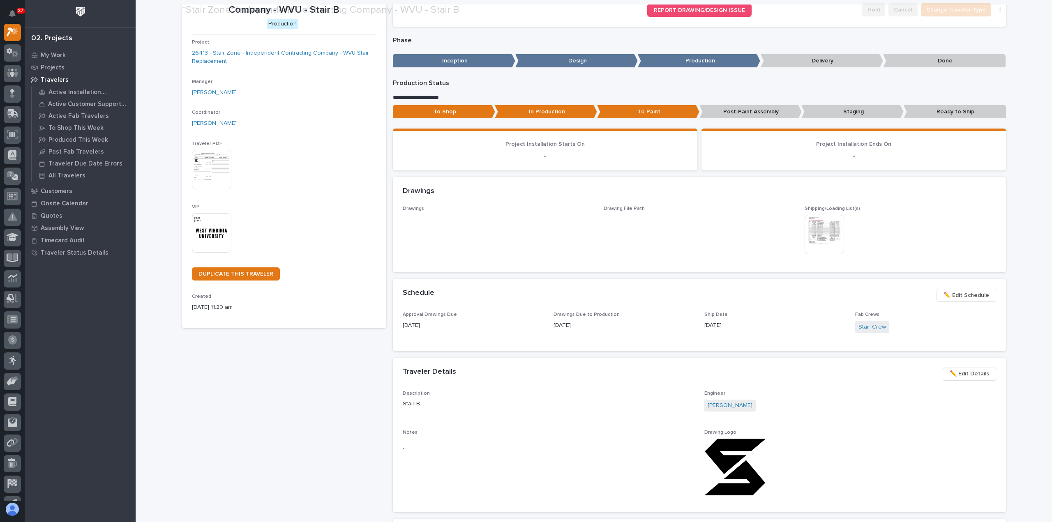
scroll to position [329, 0]
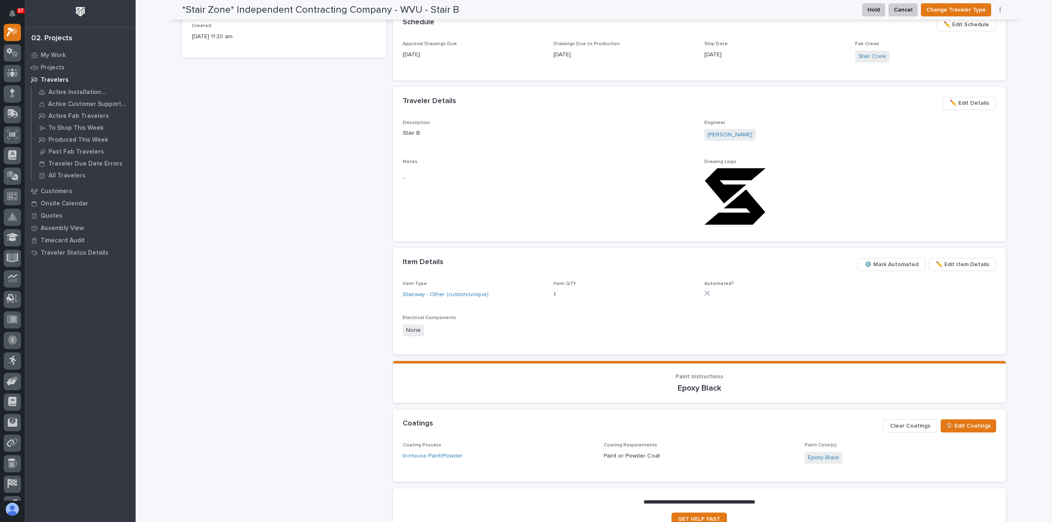
click at [215, 337] on div "*Stair Zone* Independent Contracting Company - WVU - Stair B Production Project…" at bounding box center [284, 127] width 204 height 831
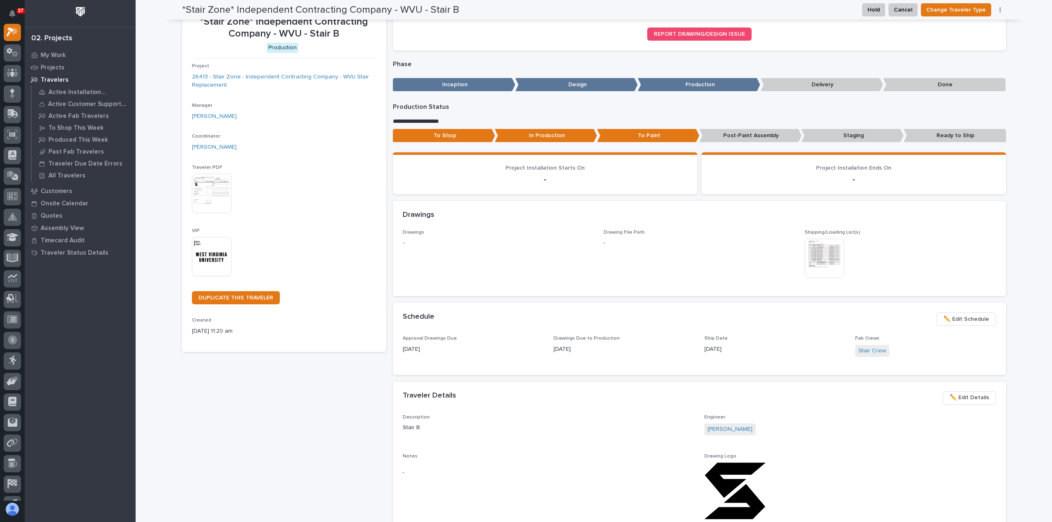
scroll to position [0, 0]
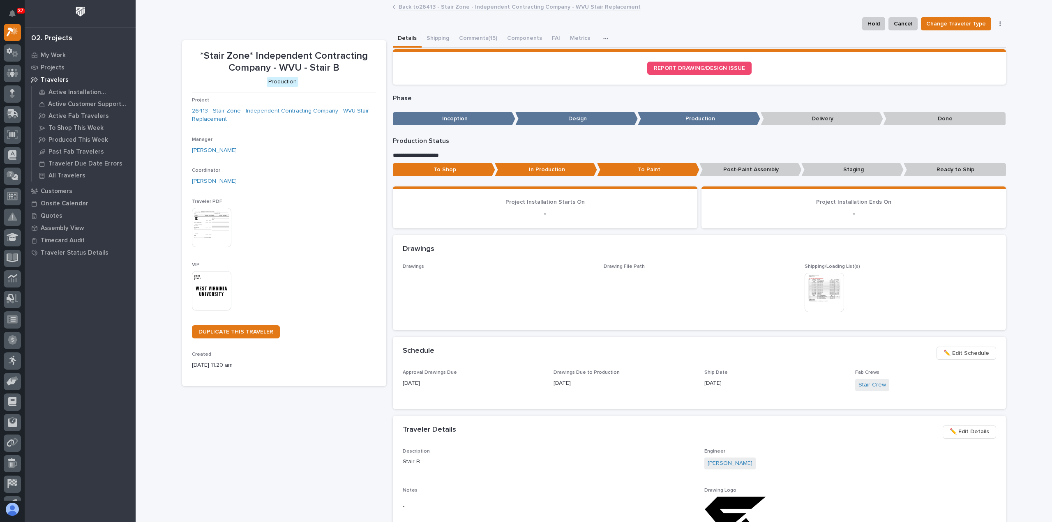
click at [406, 9] on link "Back to 26413 - Stair Zone - Independent Contracting Company - WVU Stair Replac…" at bounding box center [520, 6] width 242 height 9
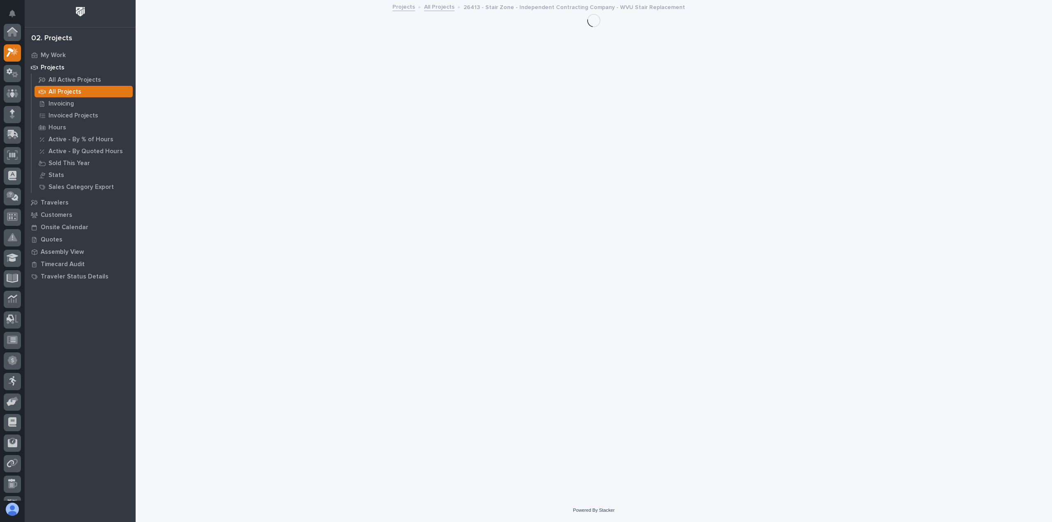
scroll to position [21, 0]
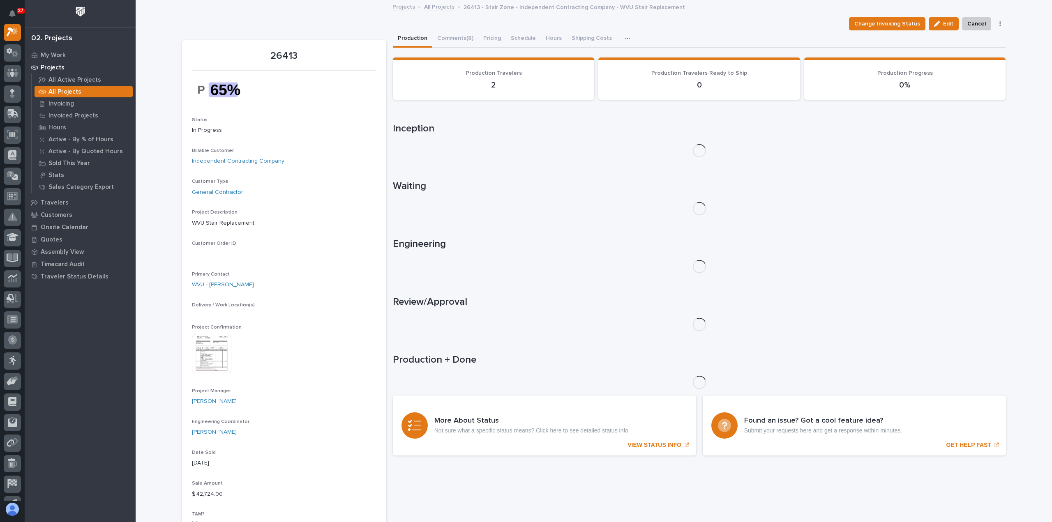
click at [436, 7] on link "All Projects" at bounding box center [439, 6] width 30 height 9
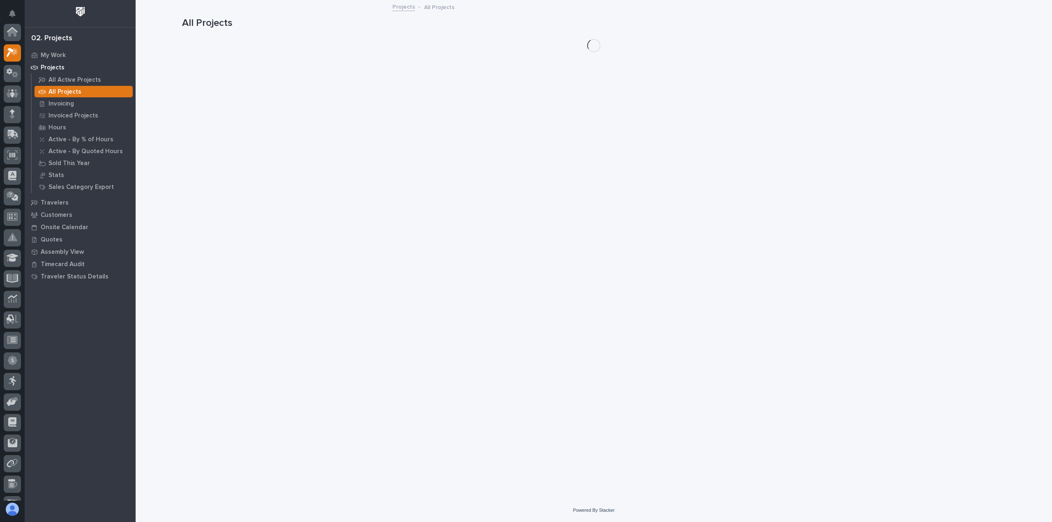
scroll to position [21, 0]
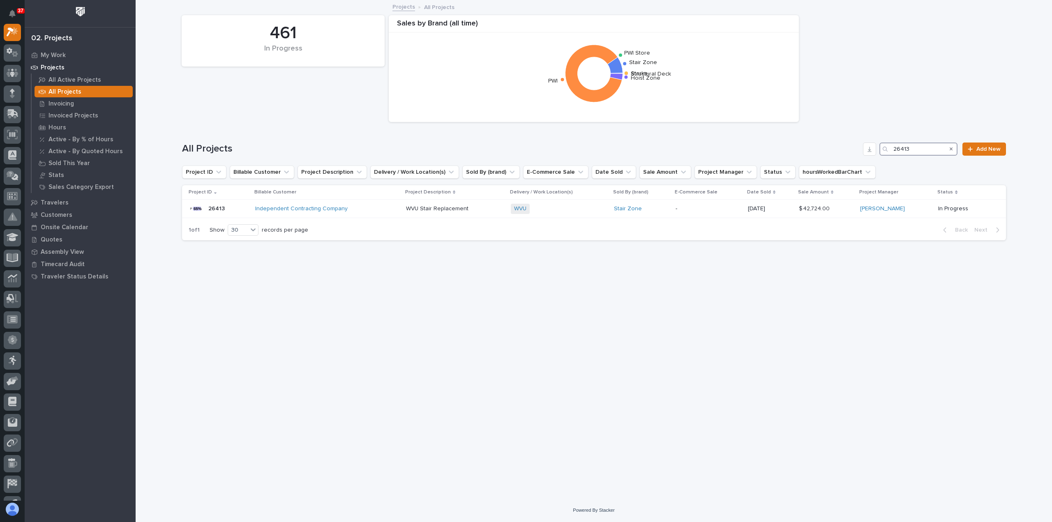
drag, startPoint x: 918, startPoint y: 146, endPoint x: 837, endPoint y: 145, distance: 80.5
click at [843, 143] on div "All Projects 26413 Add New" at bounding box center [594, 149] width 824 height 13
paste input "548"
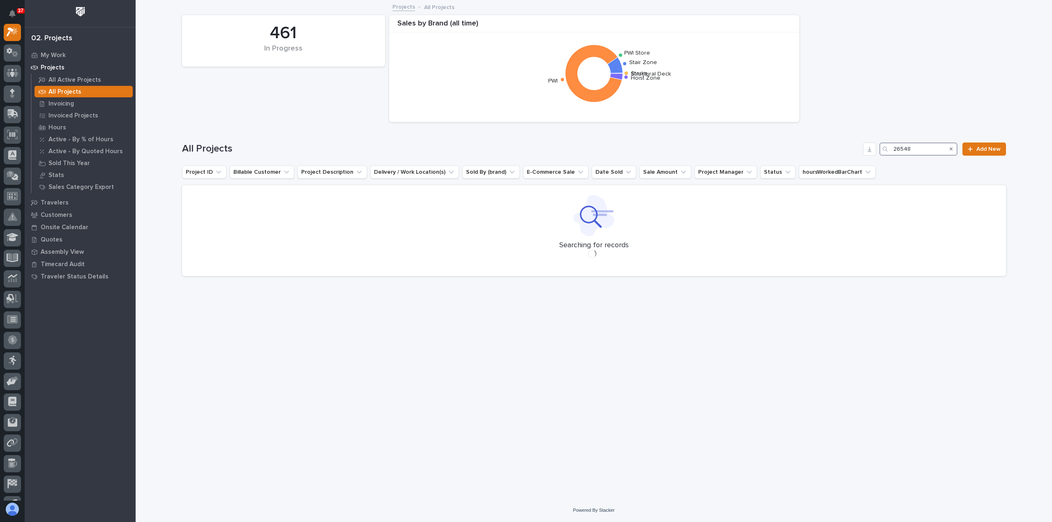
type input "26548"
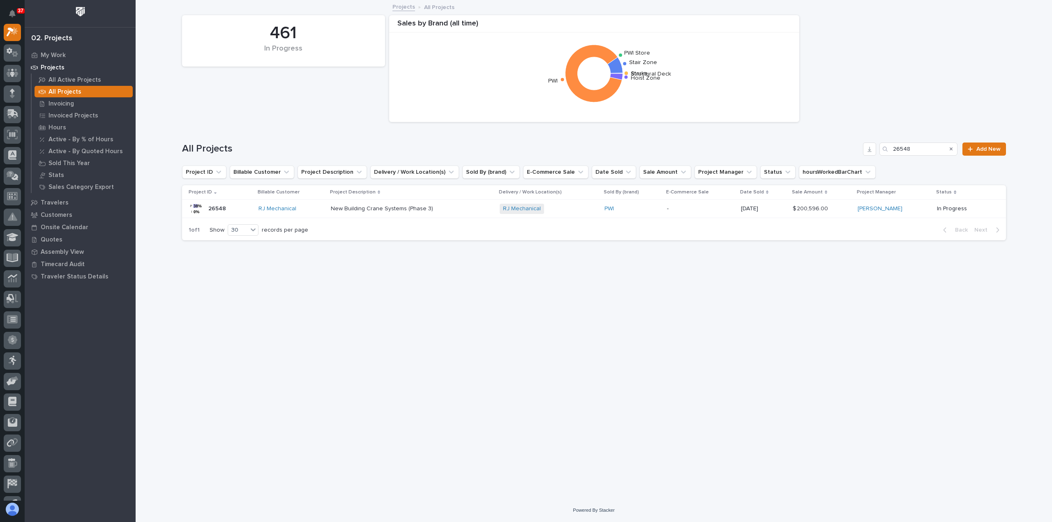
click at [406, 210] on p "New Building Crane Systems (Phase 3)" at bounding box center [383, 208] width 104 height 9
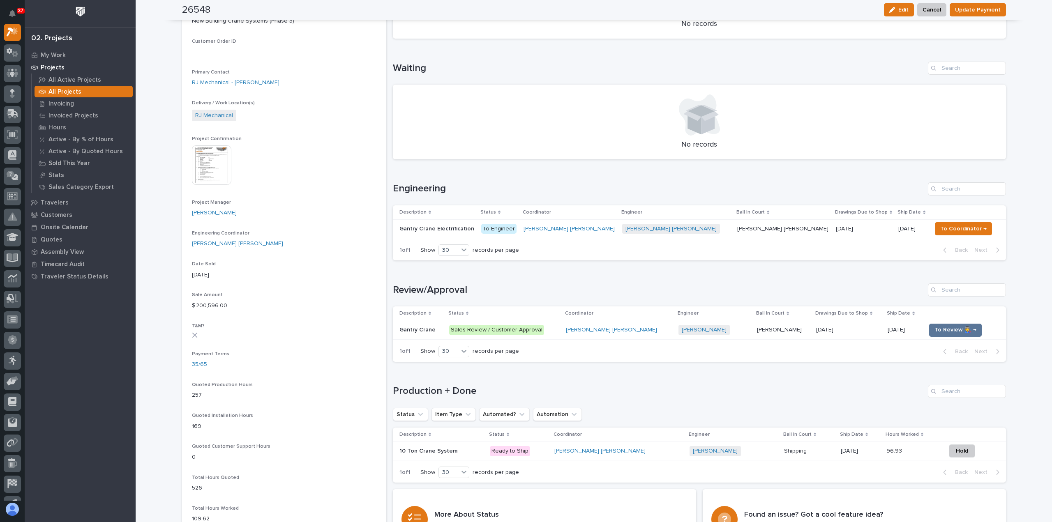
scroll to position [247, 0]
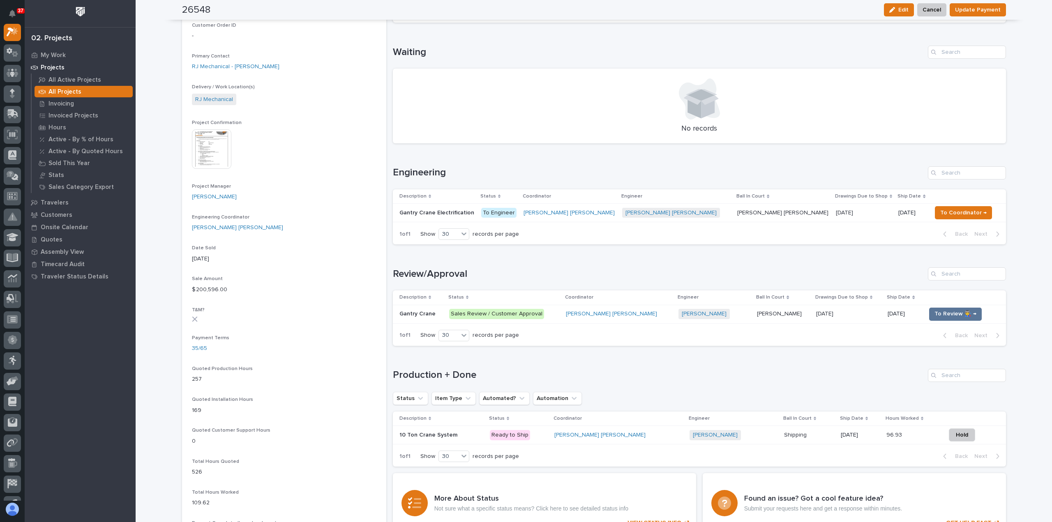
click at [559, 316] on p "Sales Review / Customer Approval" at bounding box center [504, 314] width 110 height 10
